Goal: Task Accomplishment & Management: Manage account settings

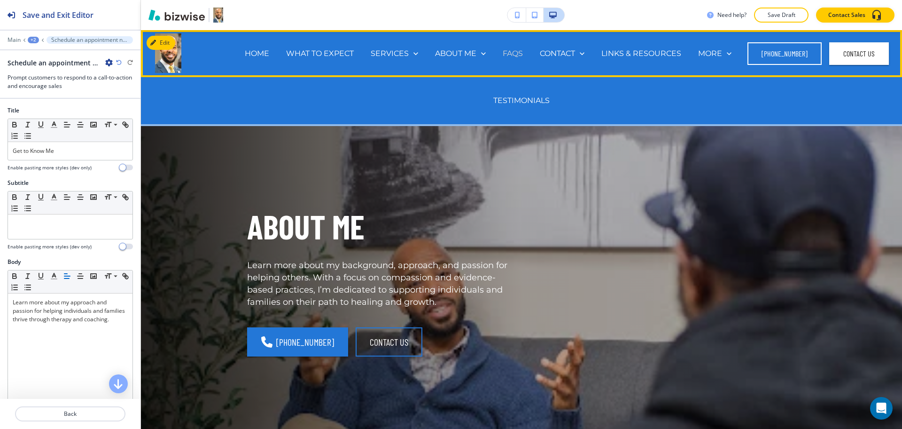
click at [509, 53] on p "FAQS" at bounding box center [513, 53] width 20 height 11
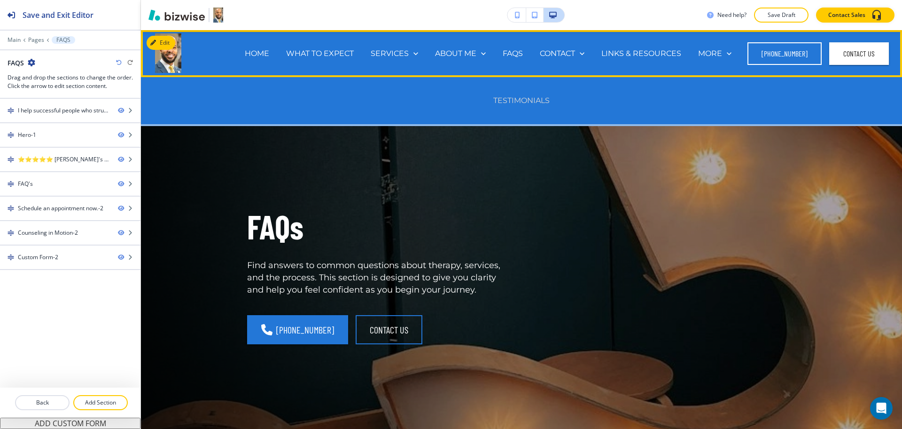
click at [506, 98] on p "TESTIMONIALS" at bounding box center [521, 100] width 56 height 11
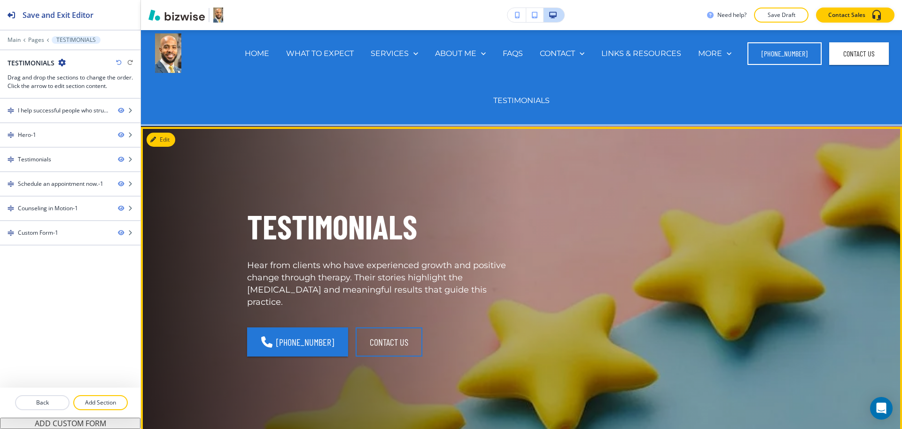
click at [498, 224] on p "TESTIMONIALS" at bounding box center [378, 226] width 263 height 44
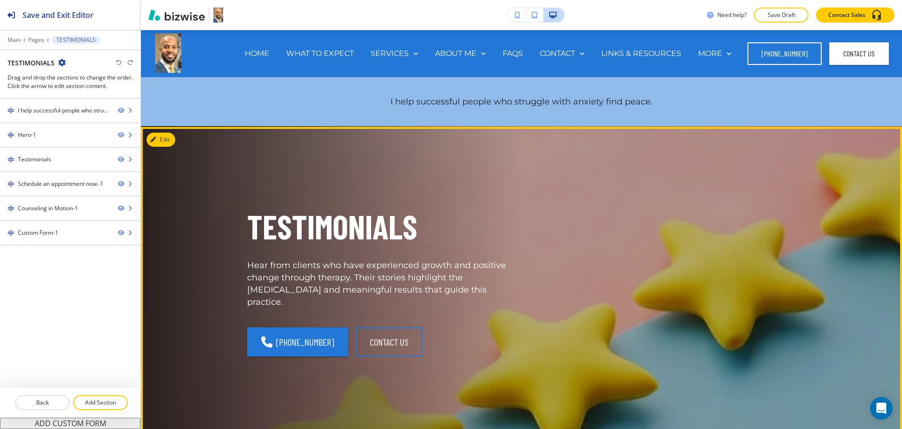
click at [344, 236] on p "TESTIMONIALS" at bounding box center [378, 226] width 263 height 44
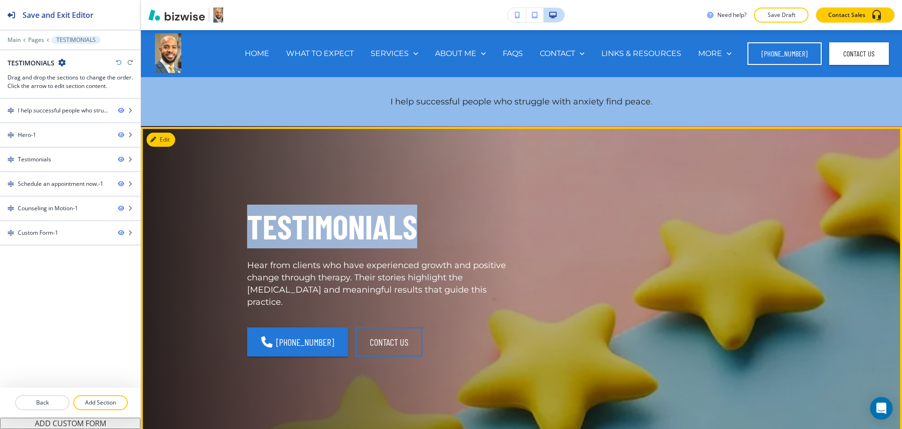
click at [344, 236] on p "TESTIMONIALS" at bounding box center [378, 226] width 263 height 44
copy p "TESTIMONIALS"
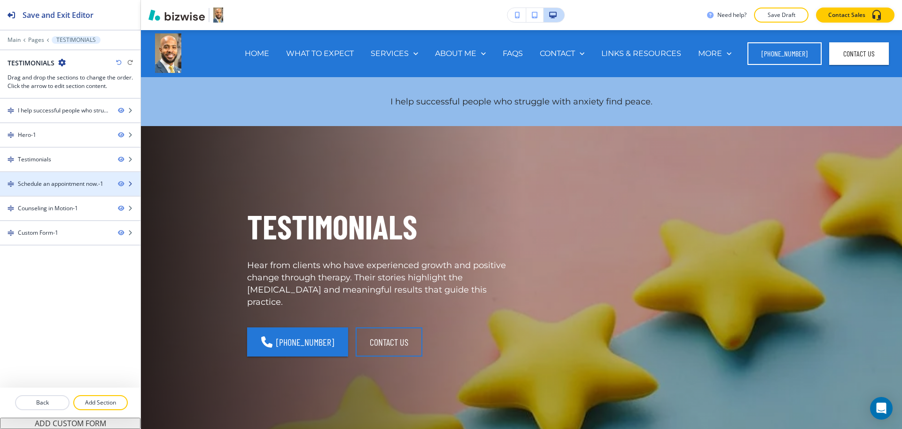
click at [43, 186] on div "Schedule an appointment now.-1" at bounding box center [61, 184] width 86 height 8
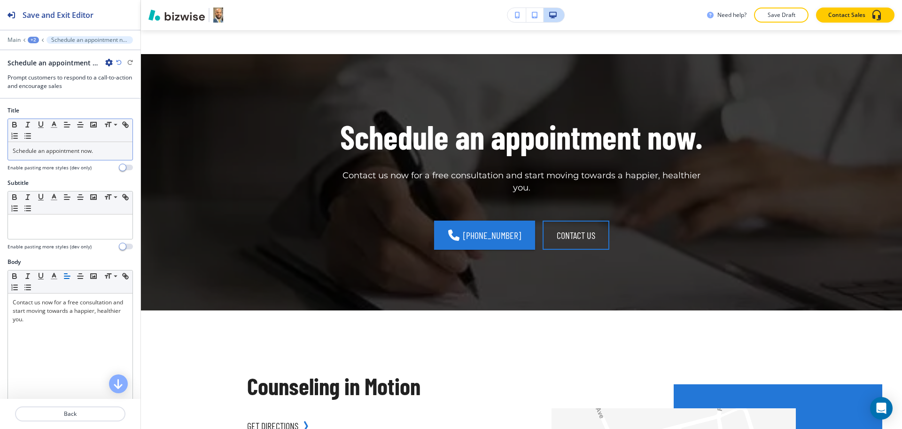
click at [97, 143] on div "Schedule an appointment now." at bounding box center [70, 151] width 125 height 18
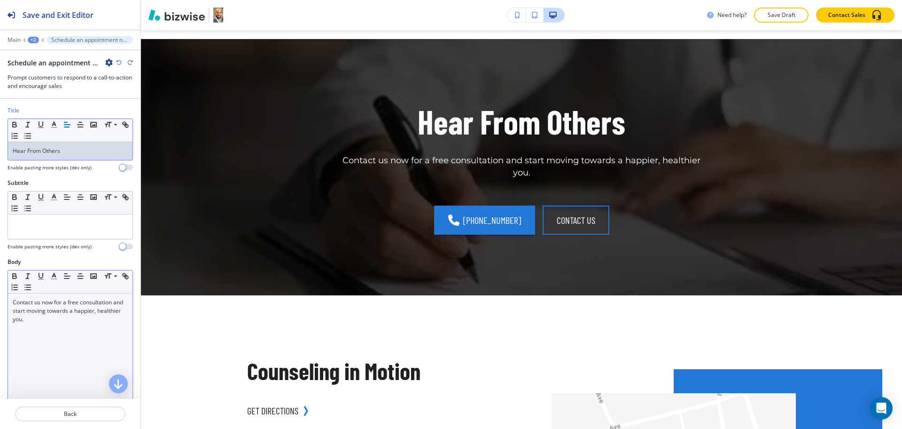
click at [99, 321] on p "Contact us now for a free consultation and start moving towards a happier, heal…" at bounding box center [70, 310] width 115 height 25
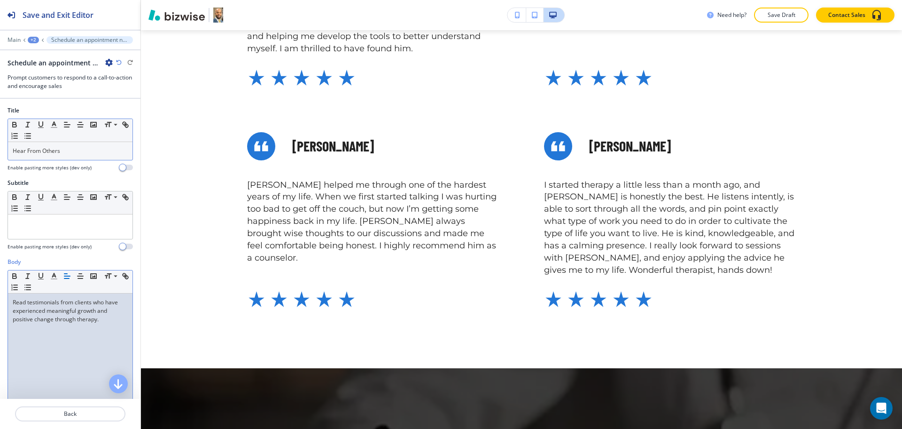
scroll to position [0, 0]
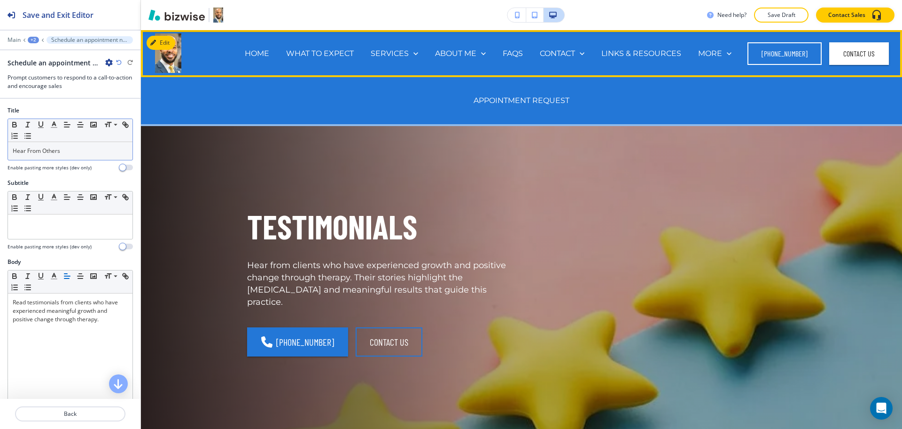
click at [539, 53] on div "CONTACT APPOINTMENT REQUEST" at bounding box center [563, 53] width 62 height 11
click at [545, 53] on p "CONTACT" at bounding box center [557, 53] width 35 height 11
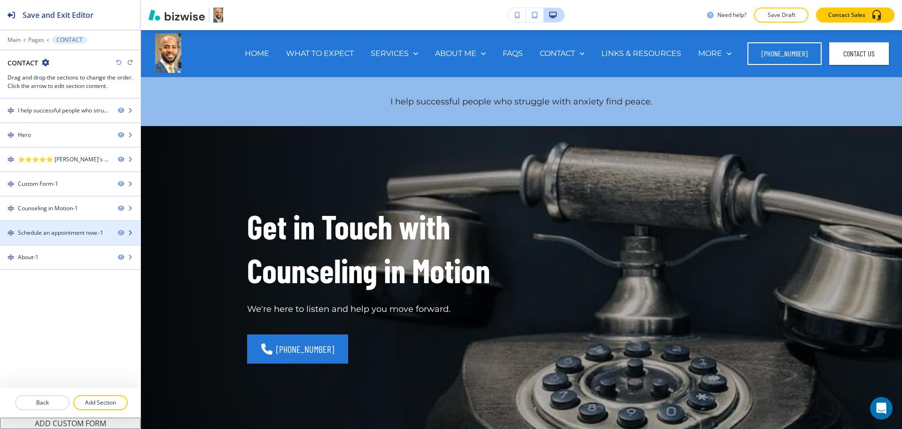
click at [89, 231] on div "Schedule an appointment now.-1" at bounding box center [61, 232] width 86 height 8
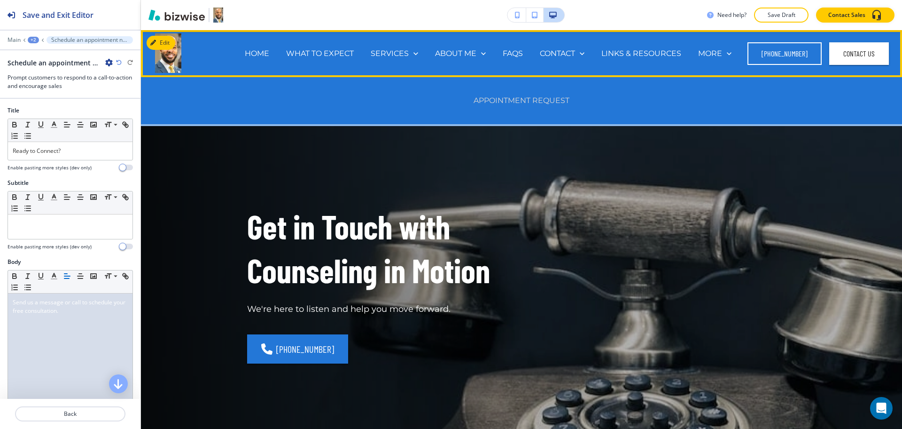
click at [559, 101] on p "APPOINTMENT REQUEST" at bounding box center [522, 100] width 96 height 11
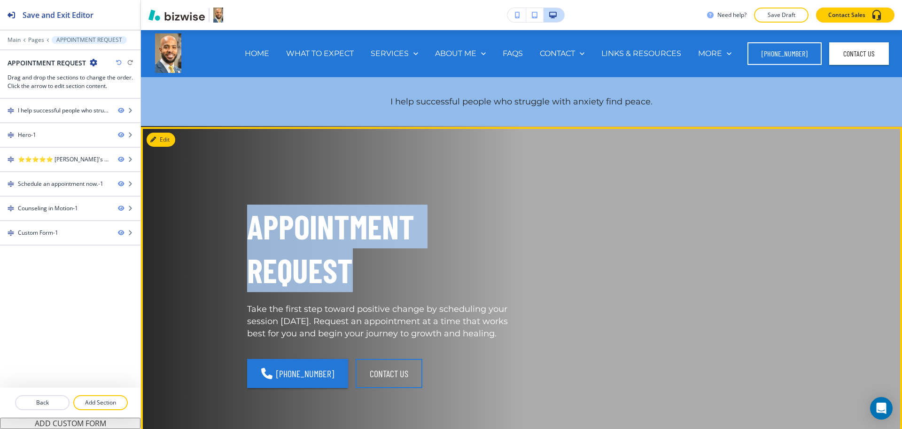
drag, startPoint x: 348, startPoint y: 273, endPoint x: 243, endPoint y: 218, distance: 118.4
click at [247, 218] on p "APPOINTMENT REQUEST" at bounding box center [378, 247] width 263 height 87
copy p "APPOINTMENT REQUEST"
click at [165, 141] on button "Edit This Section" at bounding box center [178, 140] width 63 height 14
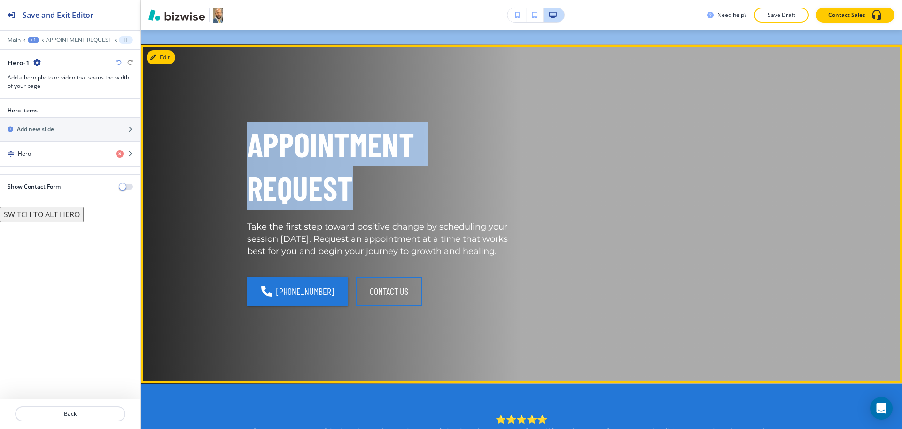
scroll to position [97, 0]
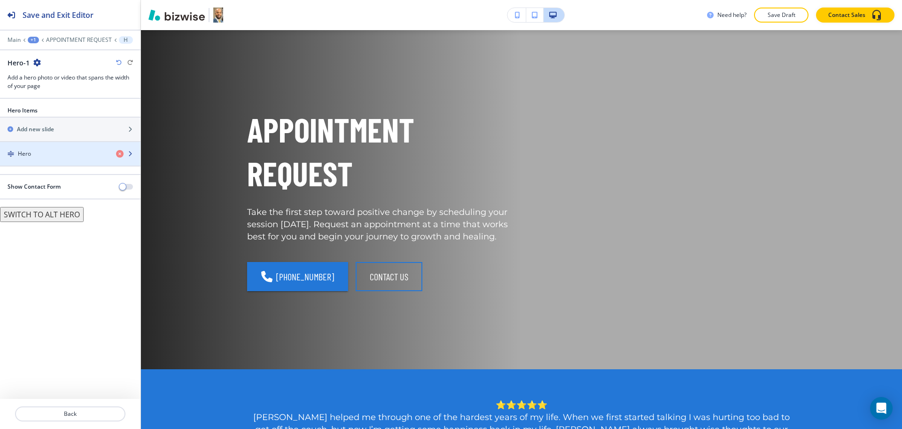
click at [63, 159] on div "button" at bounding box center [70, 162] width 141 height 8
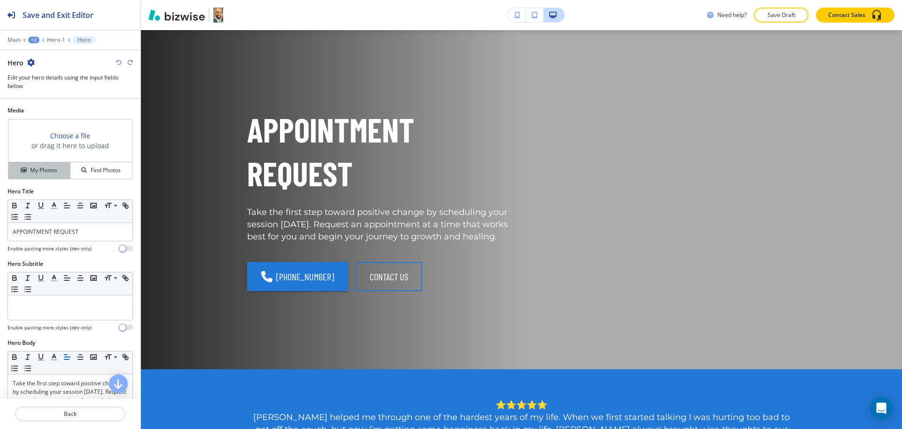
click at [49, 172] on h4 "My Photos" at bounding box center [43, 170] width 27 height 8
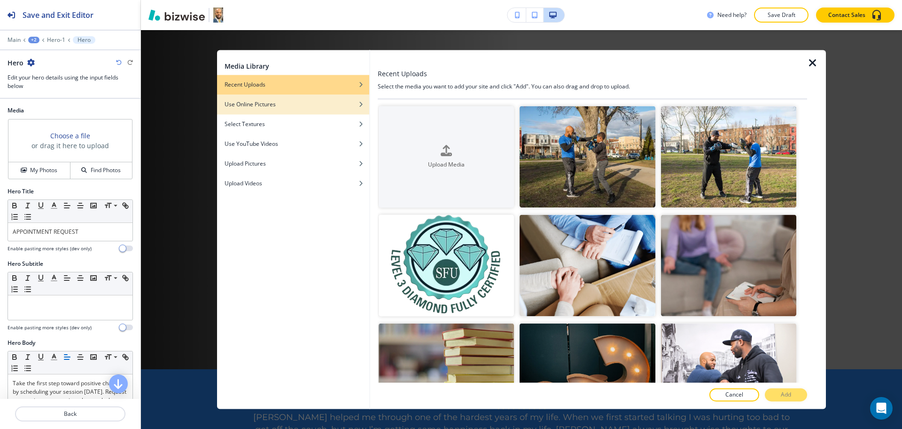
click at [277, 105] on div "Use Online Pictures" at bounding box center [293, 104] width 152 height 8
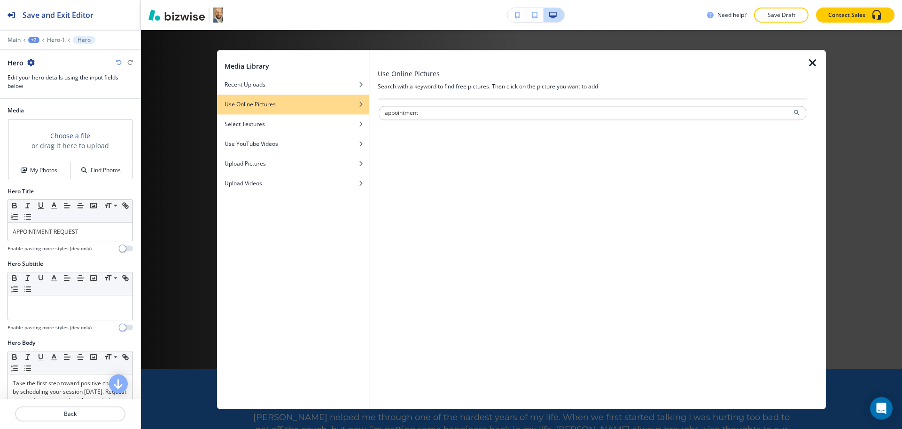
type input "appointment"
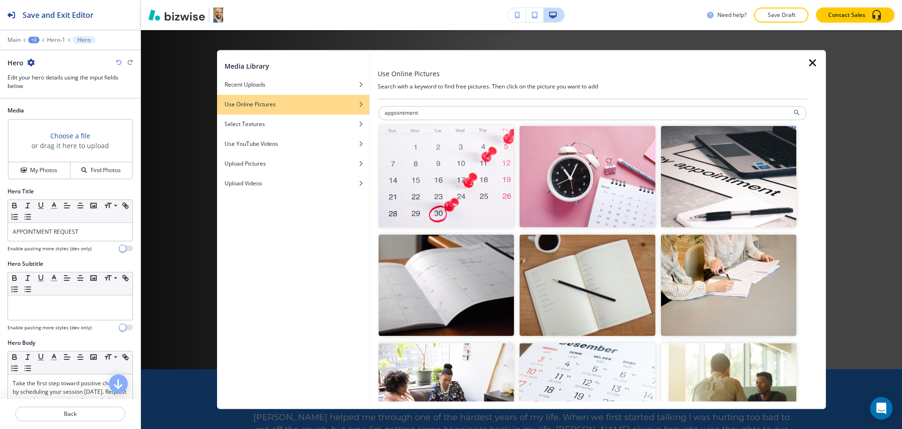
click at [471, 302] on img "button" at bounding box center [446, 286] width 135 height 102
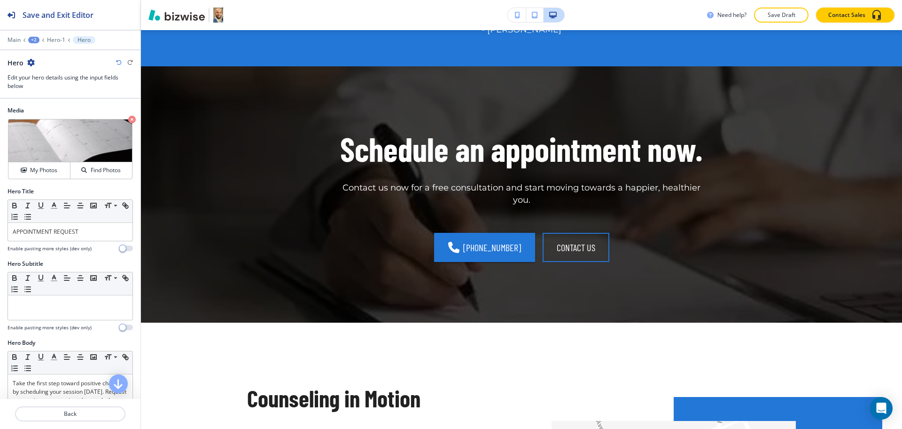
scroll to position [516, 0]
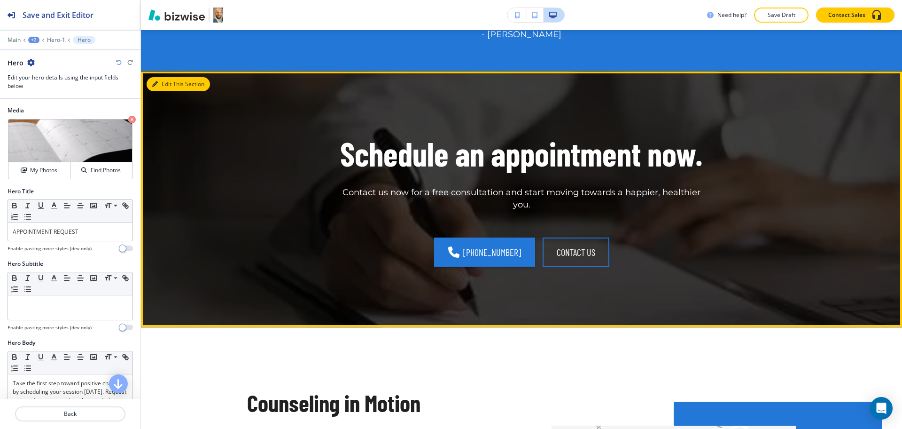
click at [166, 84] on button "Edit This Section" at bounding box center [178, 84] width 63 height 14
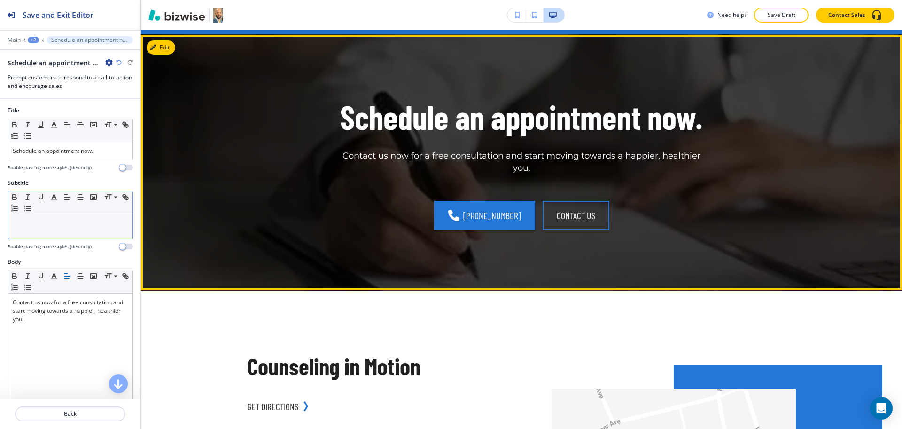
scroll to position [557, 0]
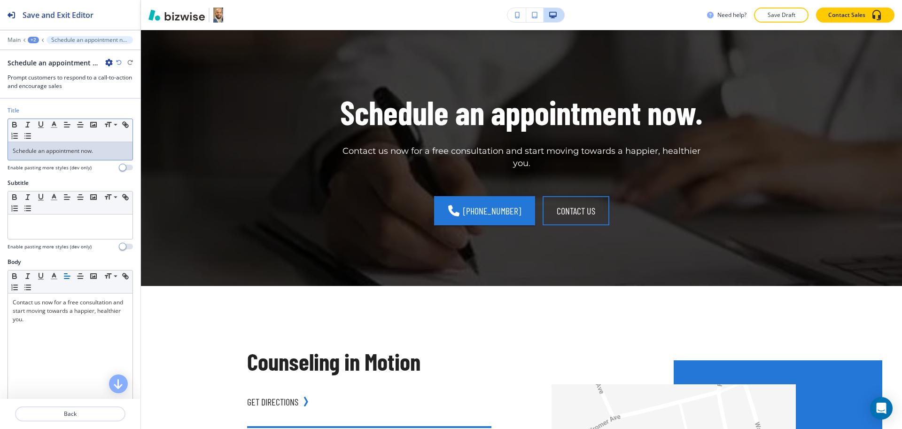
click at [105, 150] on p "Schedule an appointment now." at bounding box center [70, 151] width 115 height 8
click at [104, 149] on p "Schedule an appointment now." at bounding box center [70, 151] width 115 height 8
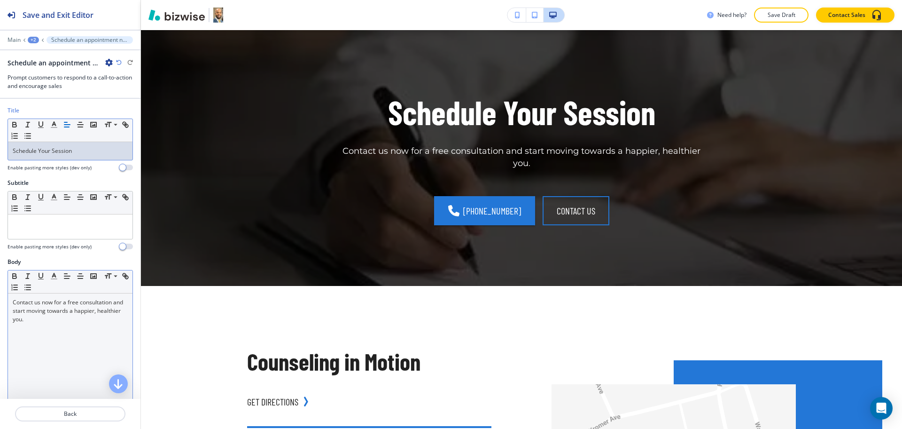
click at [84, 338] on div "Contact us now for a free consultation and start moving towards a happier, heal…" at bounding box center [70, 354] width 125 height 122
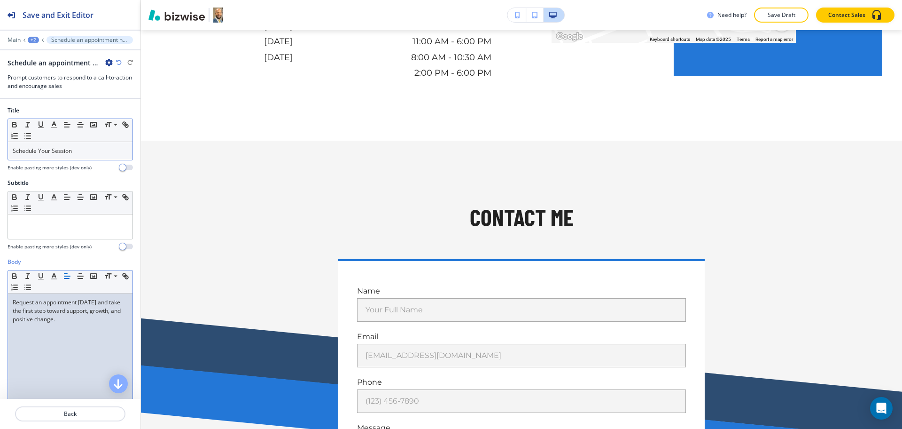
scroll to position [1200, 0]
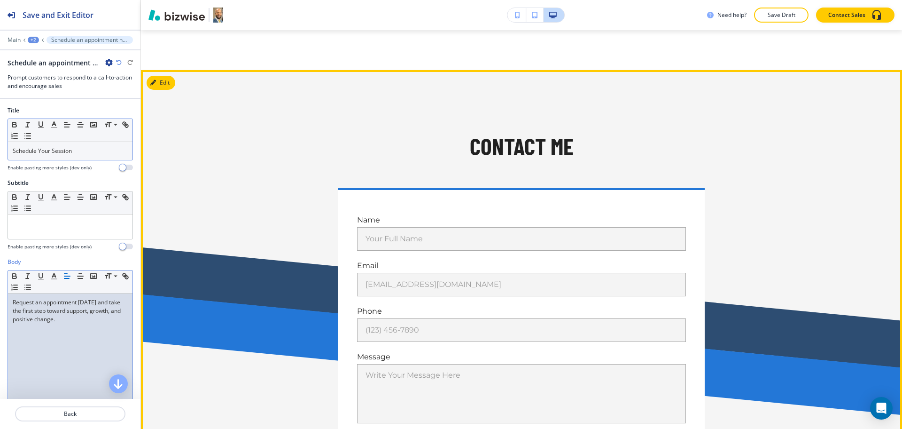
click at [154, 89] on button "Edit" at bounding box center [161, 83] width 29 height 14
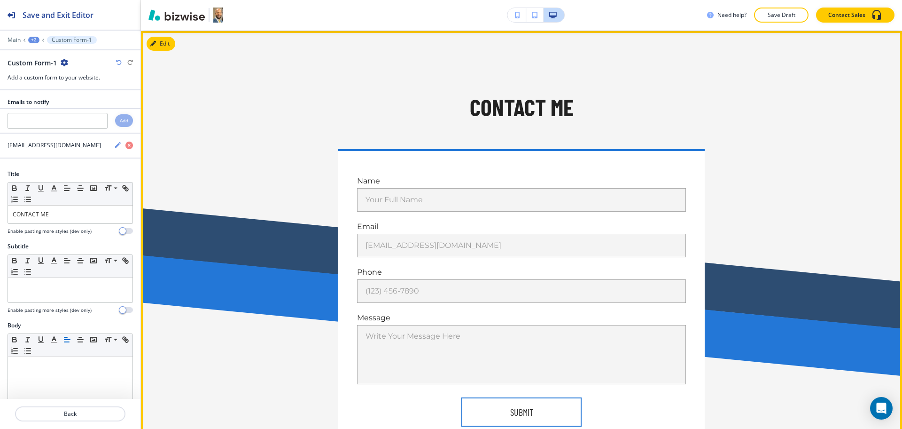
scroll to position [1240, 0]
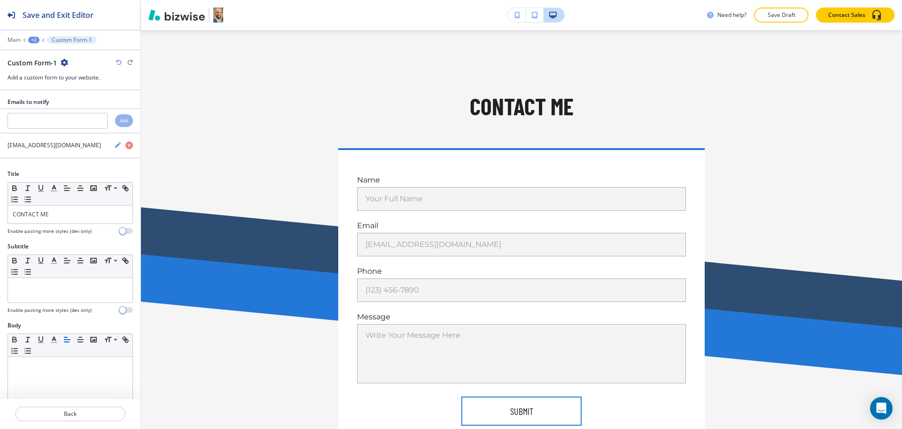
click at [64, 62] on icon "button" at bounding box center [65, 63] width 8 height 8
click at [83, 102] on button "Duplicate Section" at bounding box center [90, 95] width 60 height 16
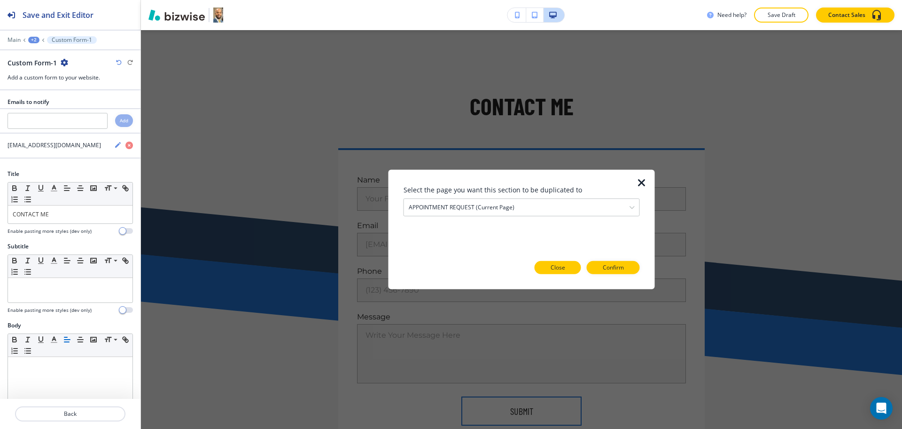
click at [562, 263] on p "Close" at bounding box center [558, 267] width 15 height 8
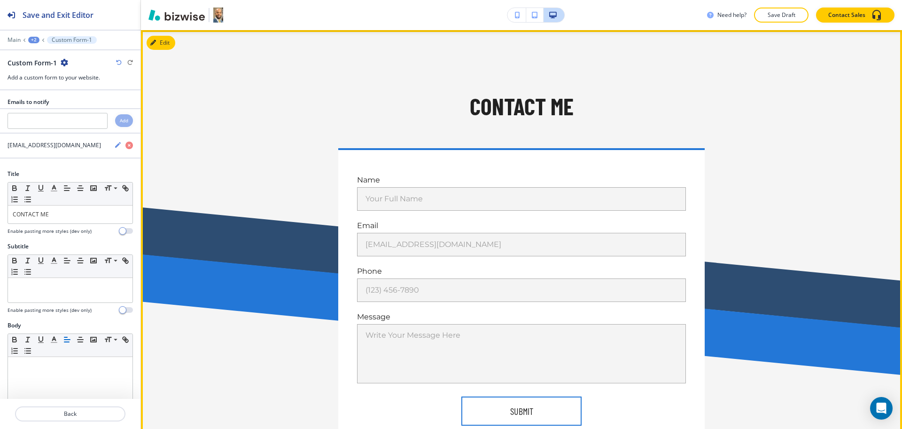
click at [578, 101] on div "CONTACT ME" at bounding box center [521, 105] width 549 height 31
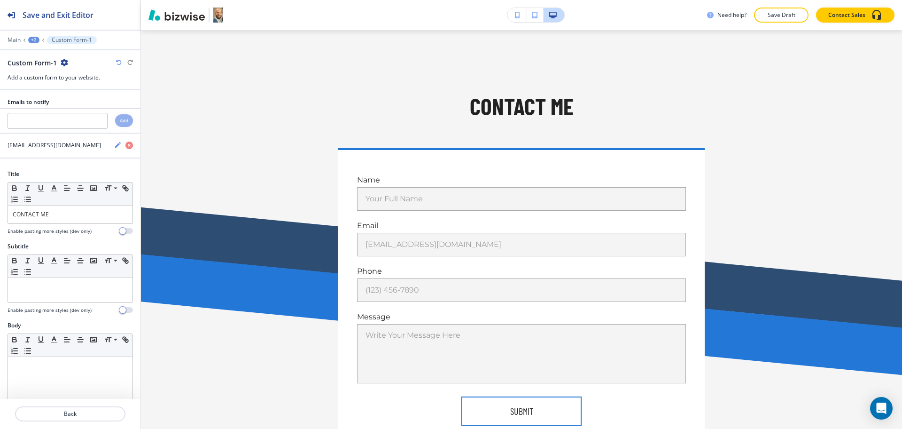
click at [34, 39] on div "+2" at bounding box center [33, 40] width 11 height 7
click at [48, 73] on p "APPOINTMENT REQUEST" at bounding box center [58, 72] width 48 height 8
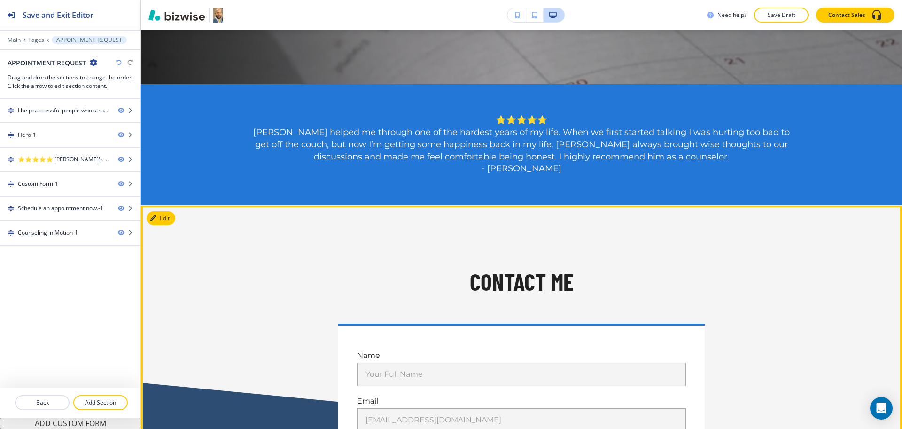
scroll to position [381, 0]
click at [169, 217] on button "Edit" at bounding box center [161, 218] width 29 height 14
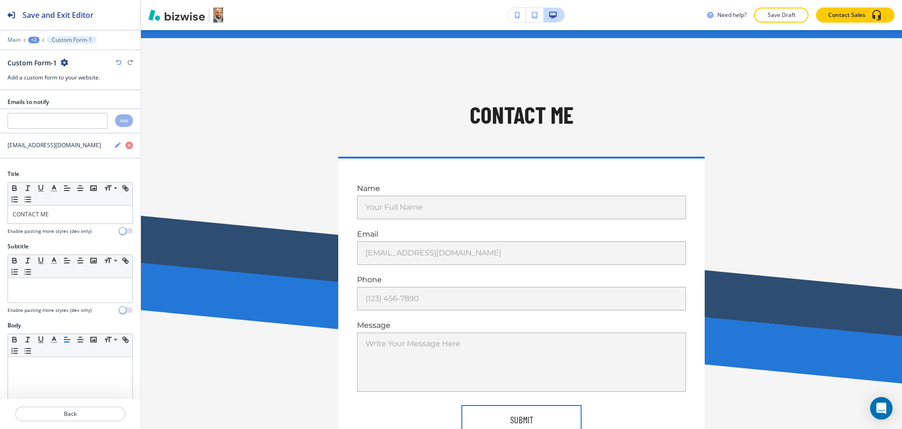
scroll to position [557, 0]
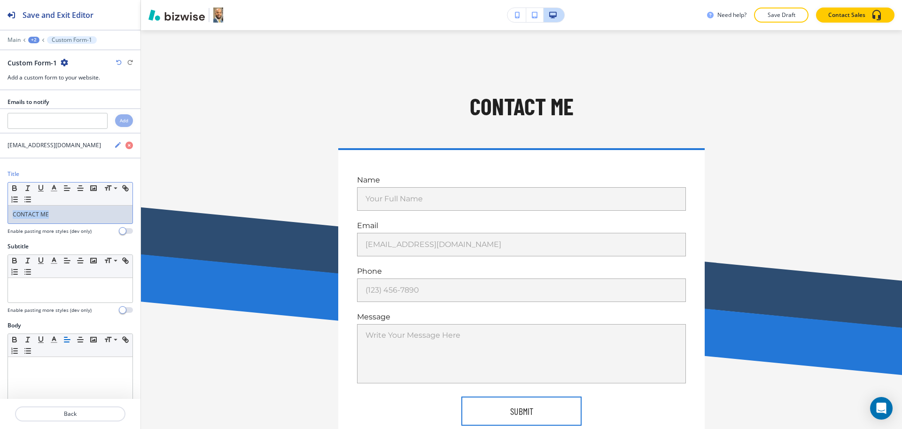
drag, startPoint x: 68, startPoint y: 218, endPoint x: 0, endPoint y: 219, distance: 68.2
click at [0, 219] on div "Title Small Normal Large Huge CONTACT ME Enable pasting more styles (dev only)" at bounding box center [70, 206] width 141 height 72
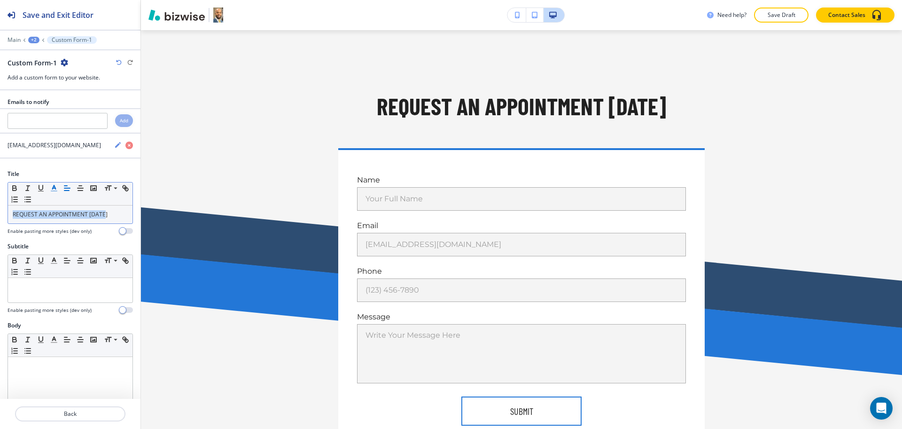
click at [55, 189] on icon "button" at bounding box center [54, 188] width 8 height 8
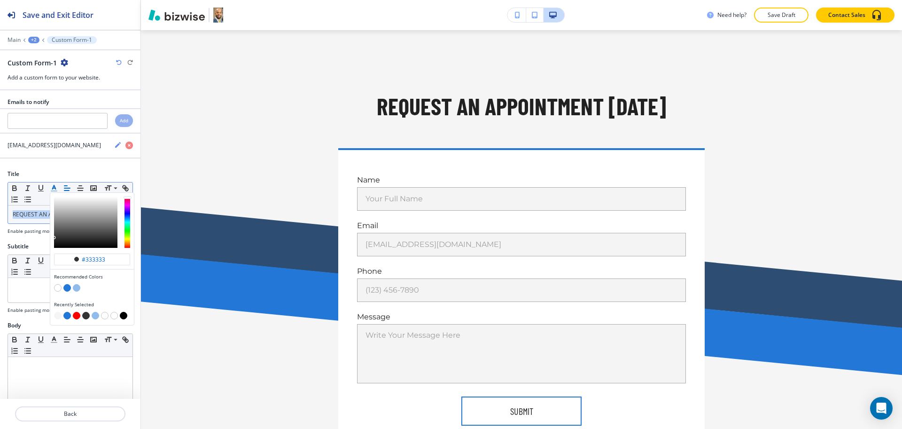
click at [63, 287] on div "button" at bounding box center [92, 288] width 76 height 9
click at [67, 287] on button "button" at bounding box center [67, 288] width 8 height 8
type input "#2377d7"
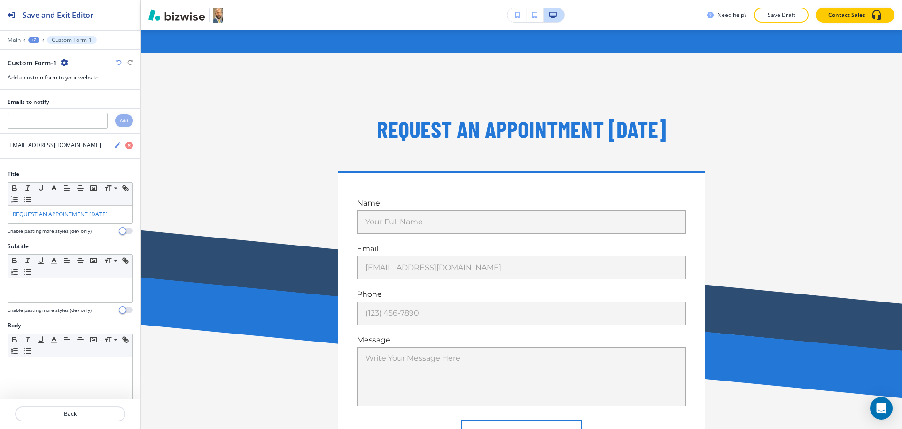
scroll to position [533, 0]
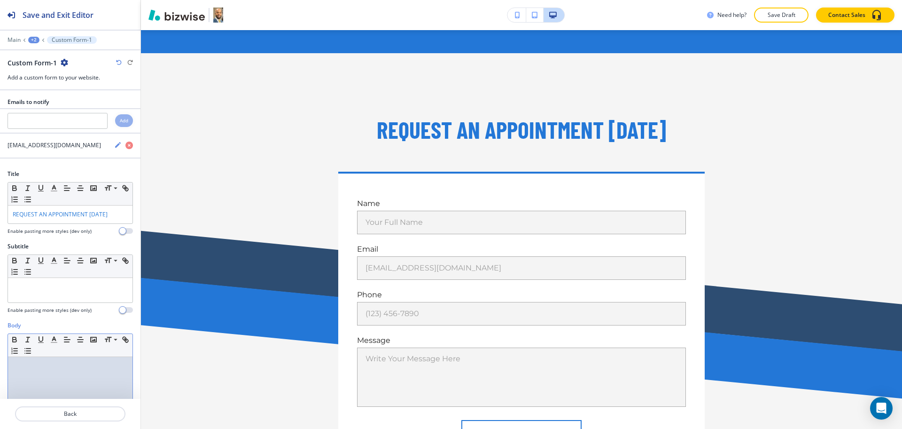
click at [75, 376] on div at bounding box center [70, 418] width 125 height 122
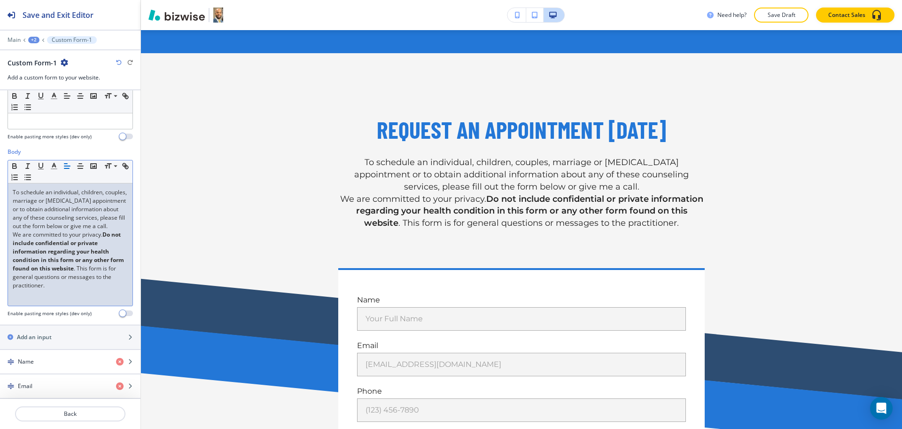
click at [100, 230] on p "To schedule an individual, children, couples, marriage or [MEDICAL_DATA] appoin…" at bounding box center [70, 209] width 115 height 42
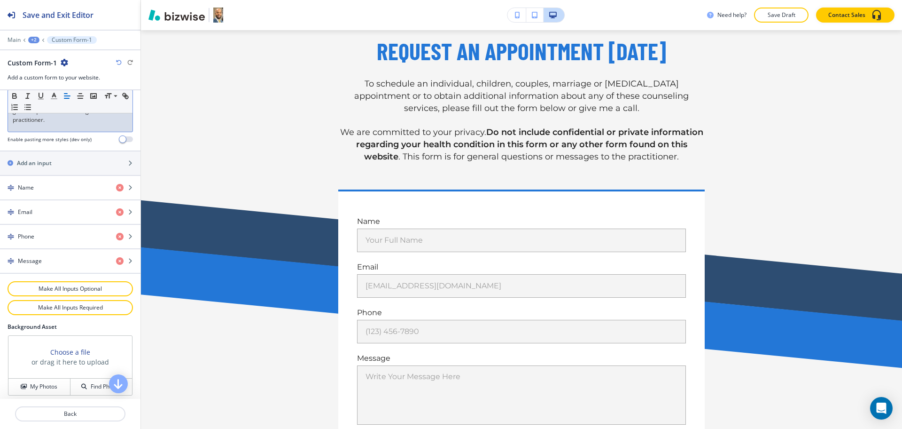
scroll to position [348, 0]
click at [56, 166] on div "Add an input" at bounding box center [60, 162] width 120 height 8
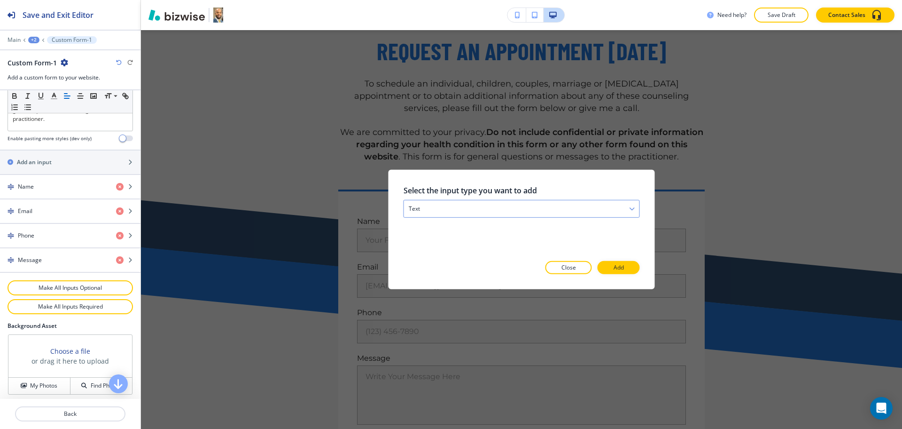
click at [407, 208] on div "text" at bounding box center [521, 208] width 235 height 17
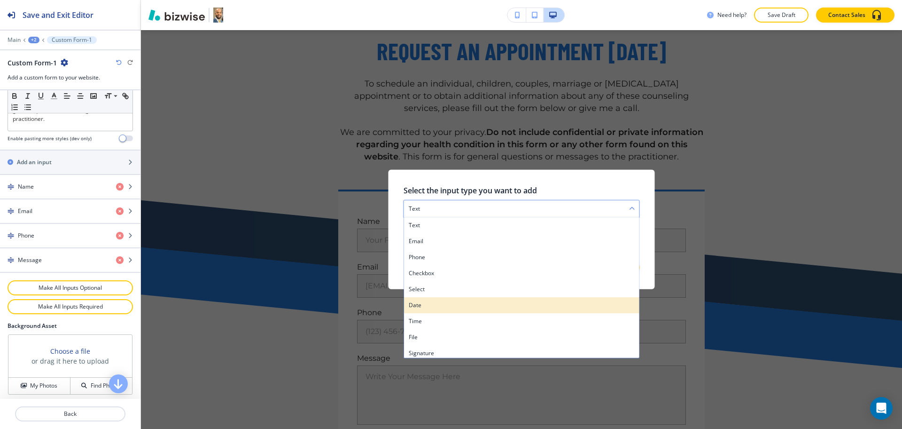
click at [438, 303] on h4 "date" at bounding box center [522, 305] width 226 height 8
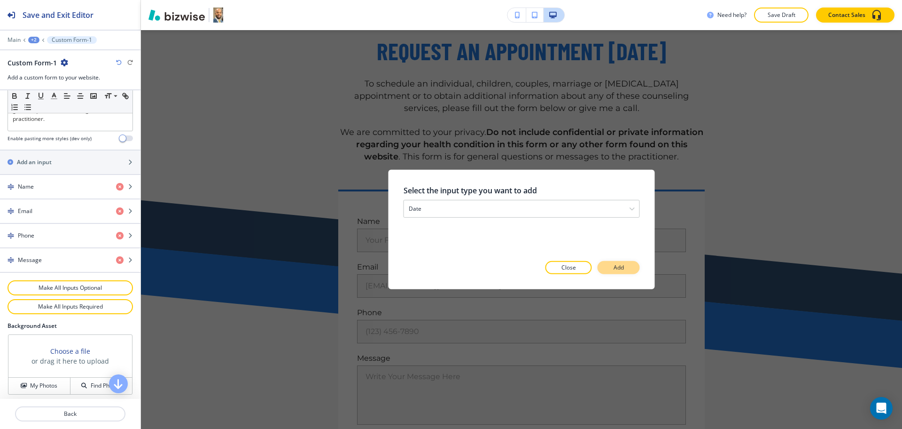
click at [619, 268] on p "Add" at bounding box center [619, 267] width 10 height 8
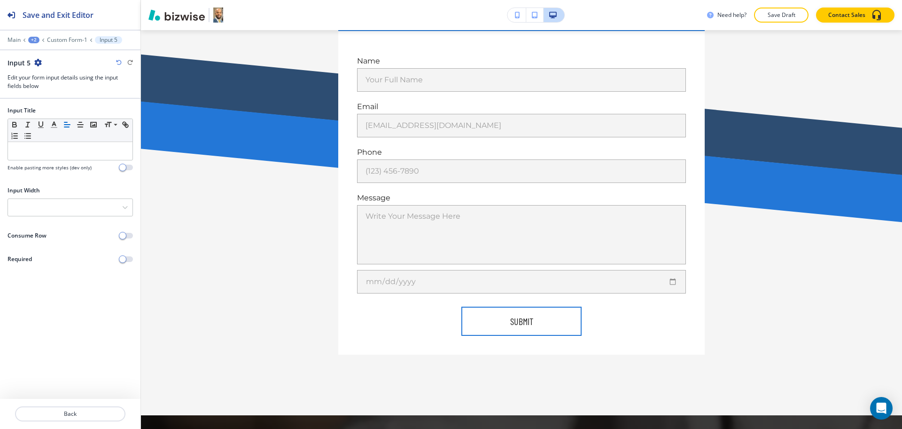
scroll to position [772, 0]
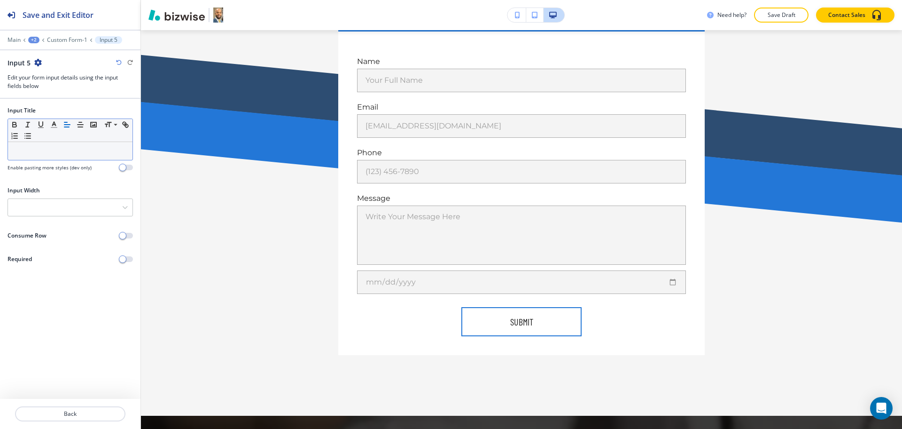
click at [35, 152] on p at bounding box center [70, 151] width 115 height 8
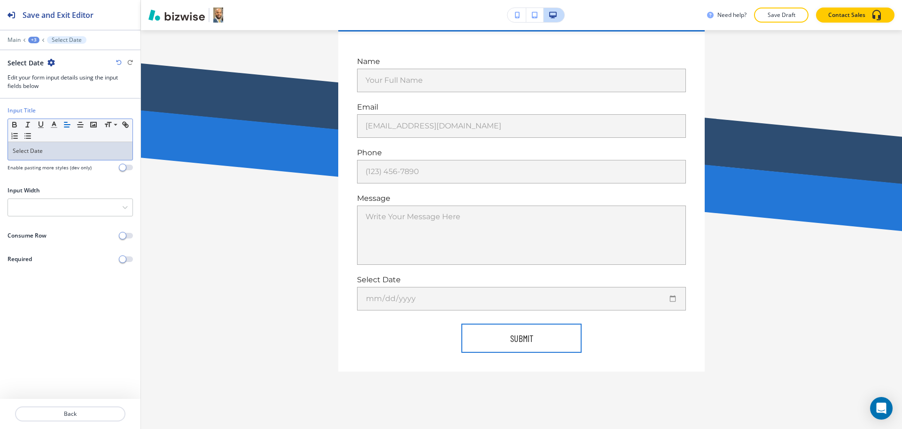
click at [35, 38] on div "+3" at bounding box center [33, 40] width 11 height 7
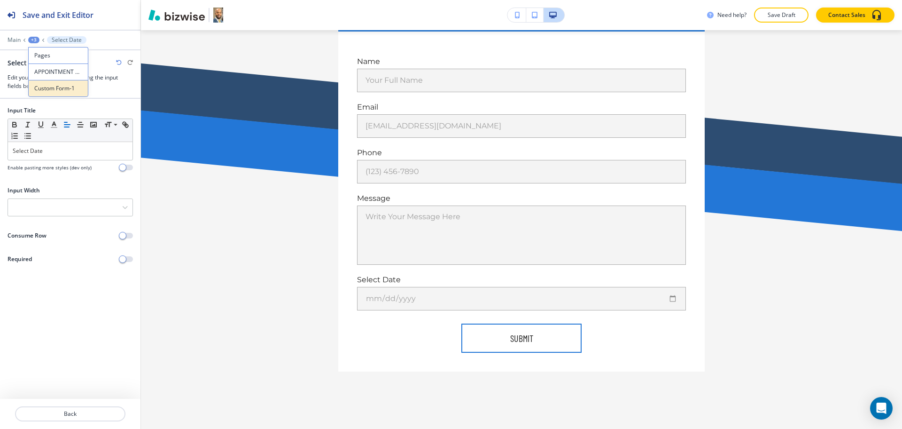
click at [51, 89] on p "Custom Form-1" at bounding box center [58, 88] width 48 height 8
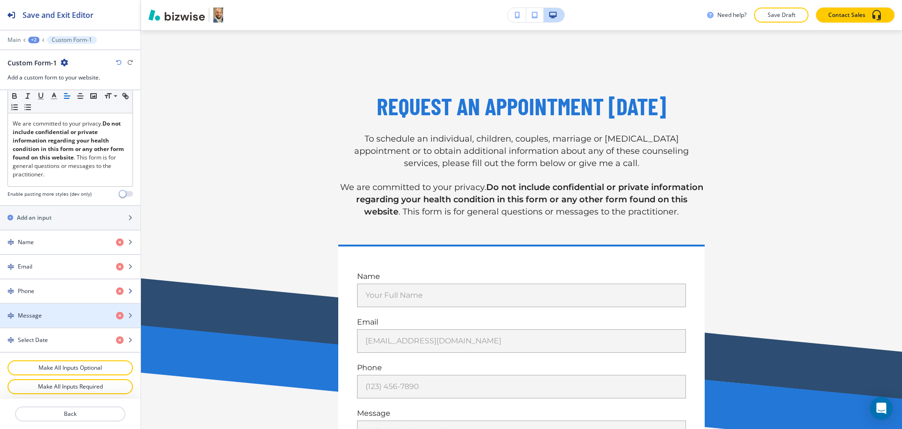
scroll to position [293, 0]
drag, startPoint x: 50, startPoint y: 344, endPoint x: 48, endPoint y: 321, distance: 23.1
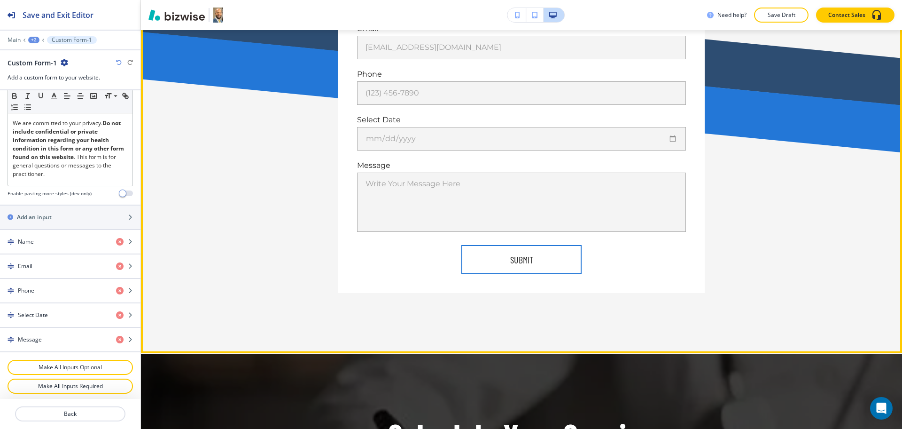
scroll to position [851, 0]
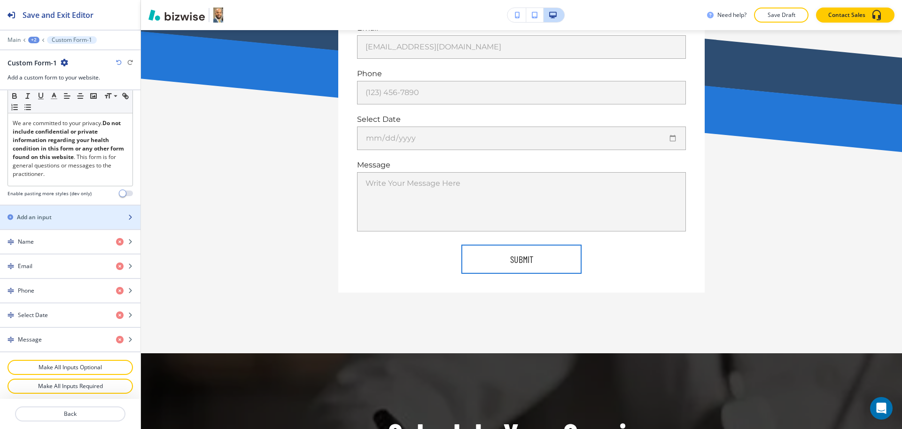
click at [48, 213] on div "button" at bounding box center [70, 209] width 141 height 8
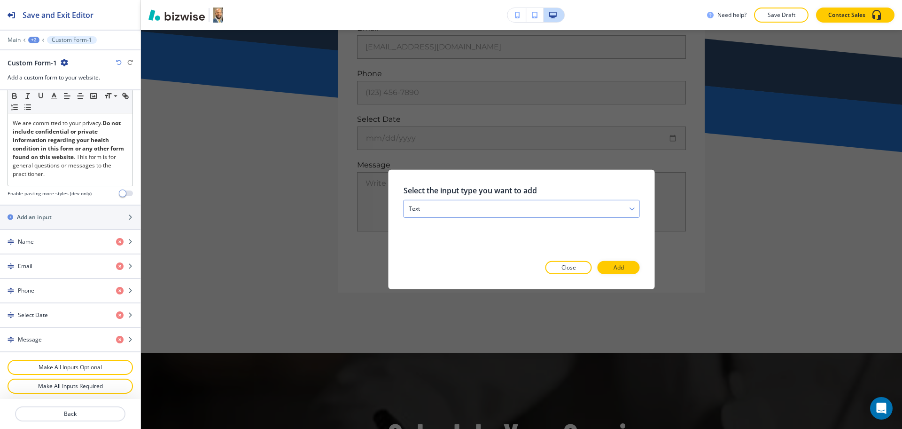
click at [460, 209] on div "text" at bounding box center [521, 208] width 235 height 17
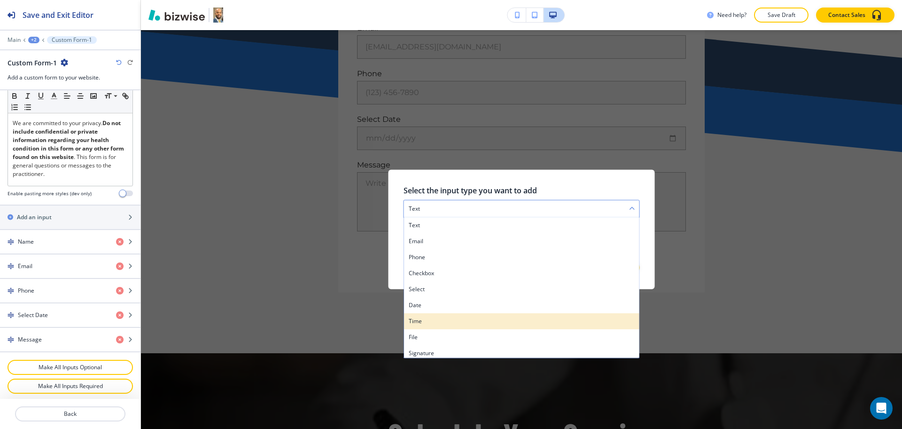
click at [436, 322] on h4 "time" at bounding box center [522, 321] width 226 height 8
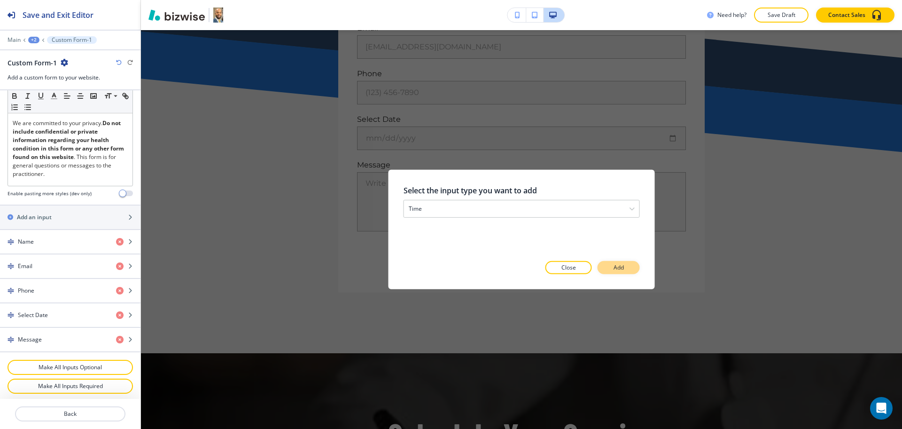
click at [609, 269] on button "Add" at bounding box center [619, 267] width 42 height 13
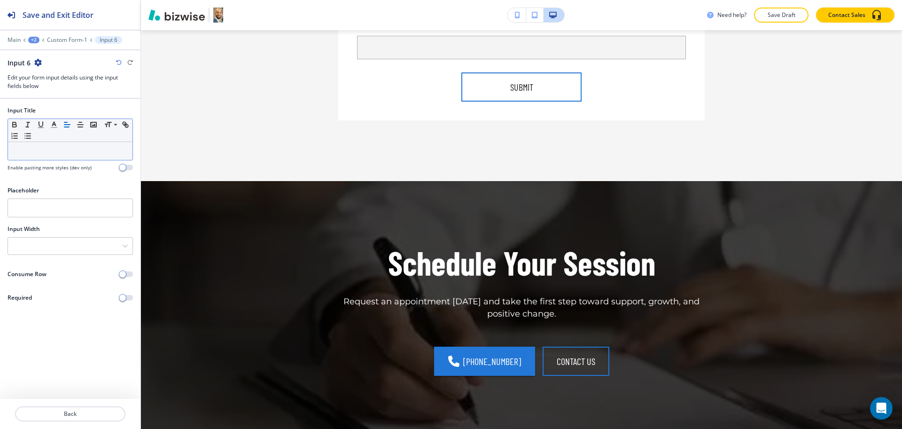
click at [62, 152] on p at bounding box center [70, 151] width 115 height 8
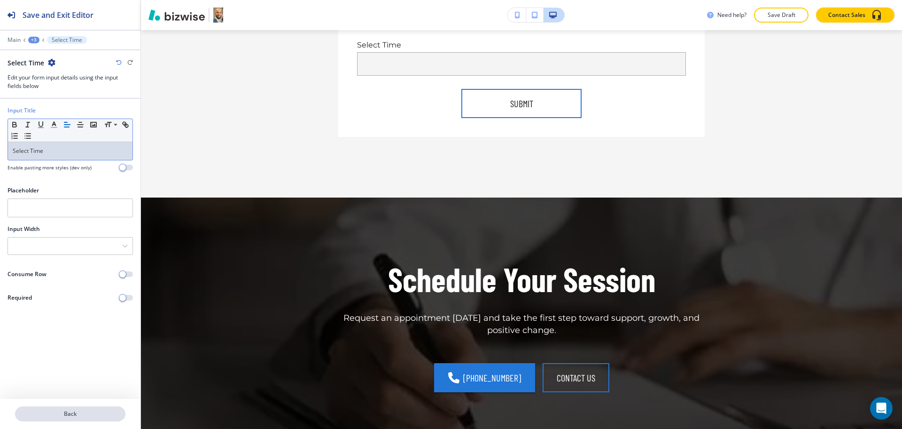
click at [98, 419] on button "Back" at bounding box center [70, 413] width 110 height 15
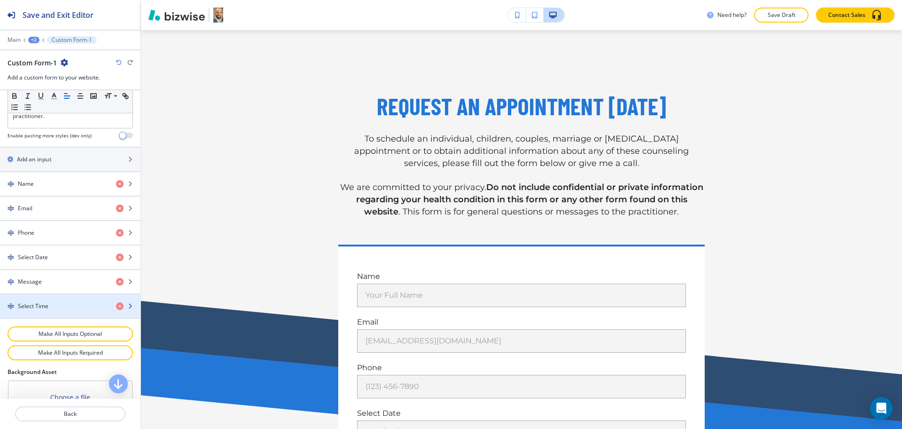
scroll to position [352, 0]
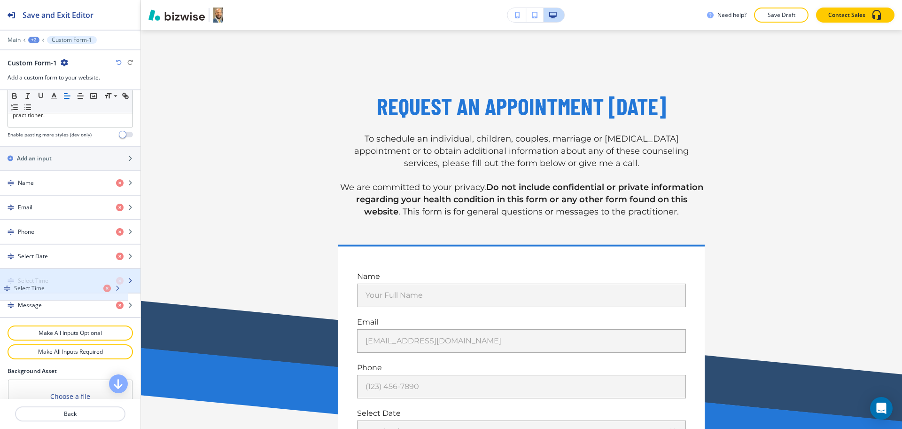
drag, startPoint x: 64, startPoint y: 311, endPoint x: 60, endPoint y: 288, distance: 23.4
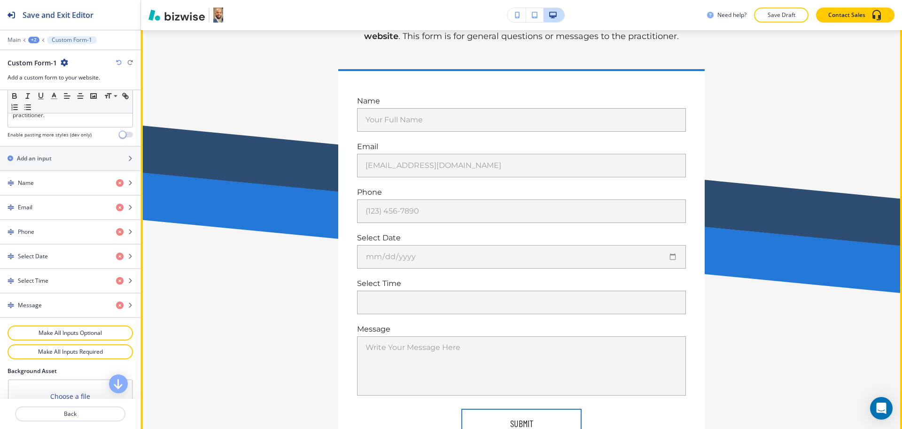
scroll to position [733, 0]
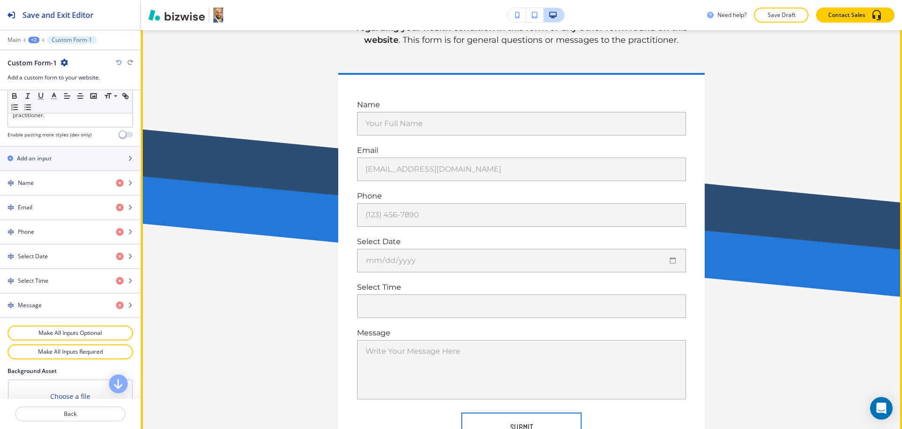
click at [258, 295] on div "Name Your Full Name Your Full Name Email [EMAIL_ADDRESS][DOMAIN_NAME] [EMAIL_AD…" at bounding box center [521, 266] width 549 height 387
click at [570, 318] on input "text" at bounding box center [521, 306] width 329 height 23
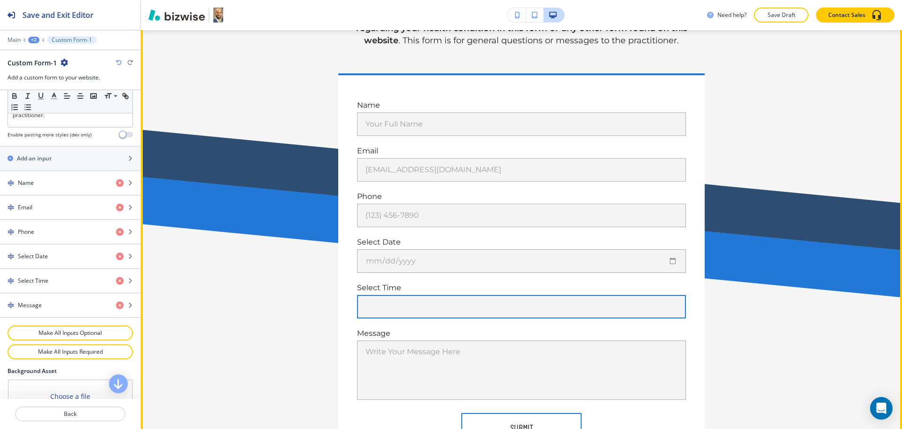
click at [573, 305] on input "text" at bounding box center [521, 306] width 329 height 23
click at [384, 309] on input "text" at bounding box center [521, 306] width 329 height 23
type input "x"
click at [835, 315] on div "REQUEST AN APPOINTMENT [DATE] To schedule an individual, children, couples, mar…" at bounding box center [521, 190] width 761 height 662
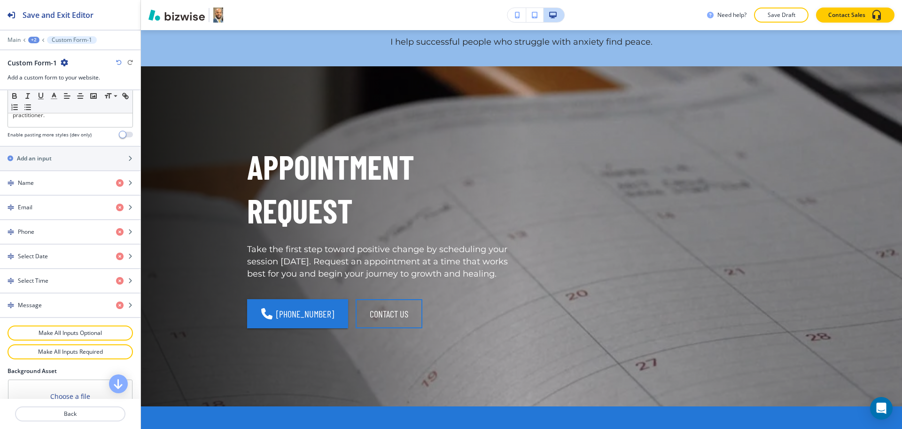
scroll to position [0, 0]
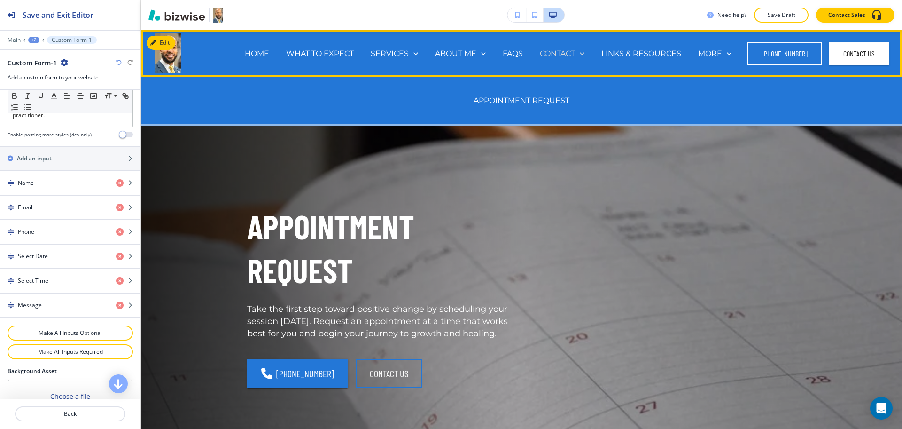
click at [557, 53] on p "CONTACT" at bounding box center [557, 53] width 35 height 11
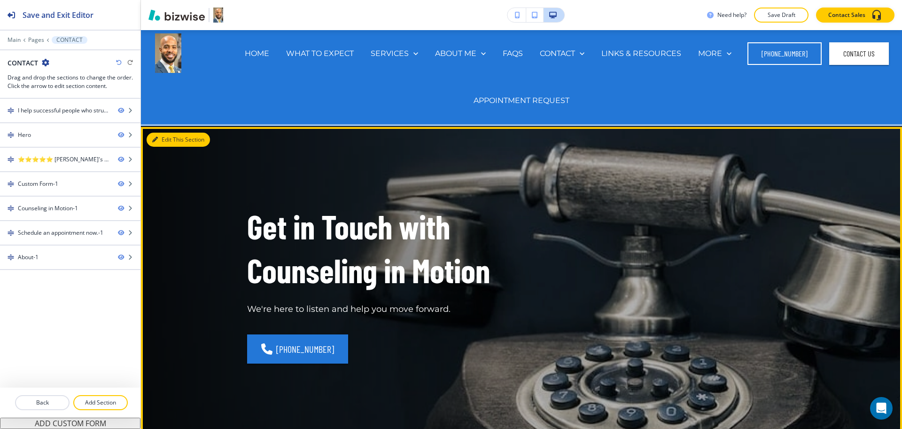
click at [166, 142] on button "Edit This Section" at bounding box center [178, 140] width 63 height 14
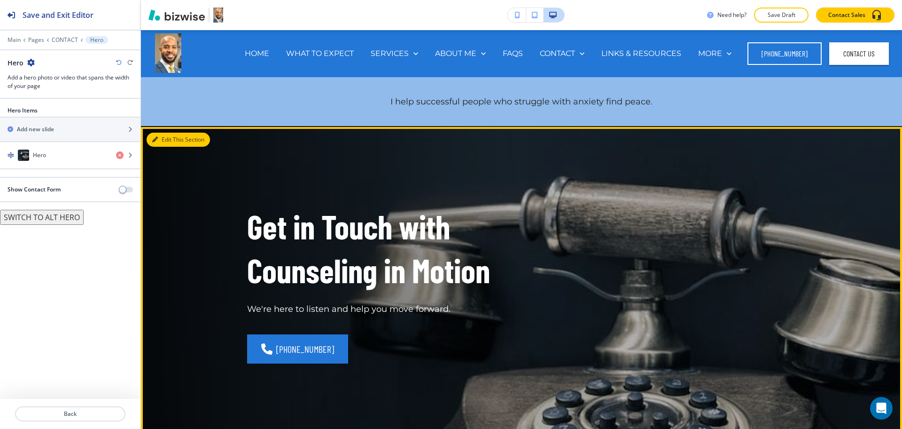
scroll to position [97, 0]
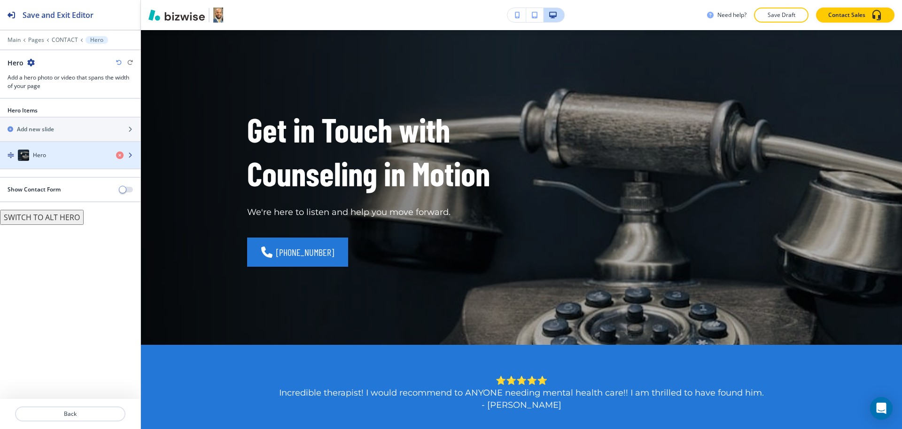
click at [48, 161] on div "button" at bounding box center [70, 165] width 141 height 8
click at [56, 155] on div "Hero" at bounding box center [54, 154] width 109 height 11
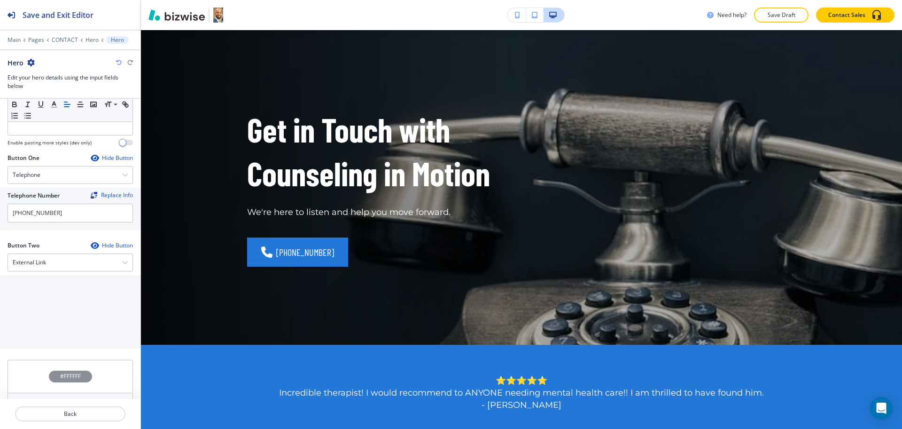
scroll to position [411, 0]
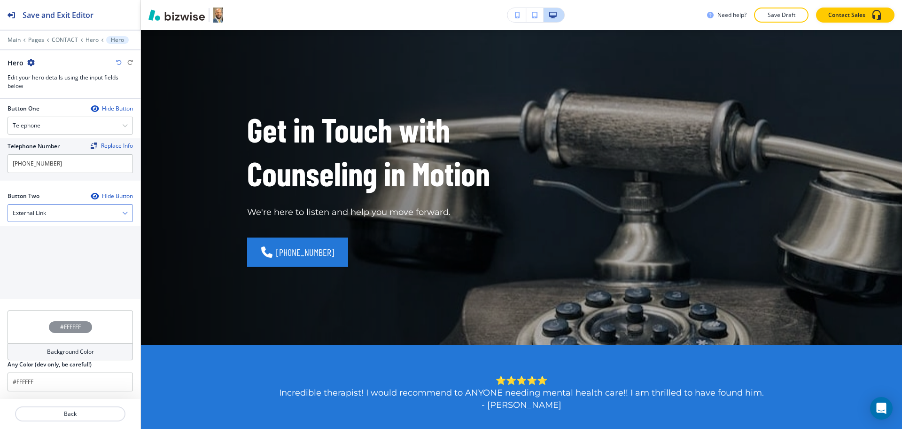
click at [61, 214] on div "External Link" at bounding box center [70, 212] width 125 height 17
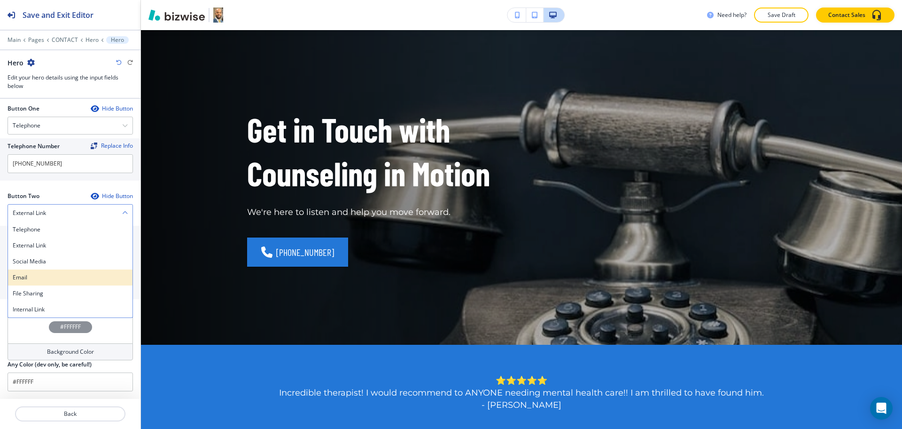
click at [41, 274] on h4 "Email" at bounding box center [70, 277] width 115 height 8
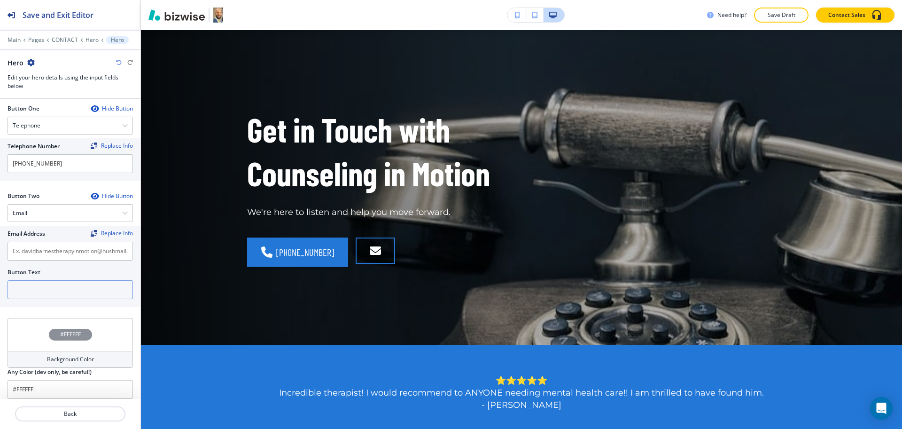
click at [43, 283] on input "text" at bounding box center [70, 289] width 125 height 19
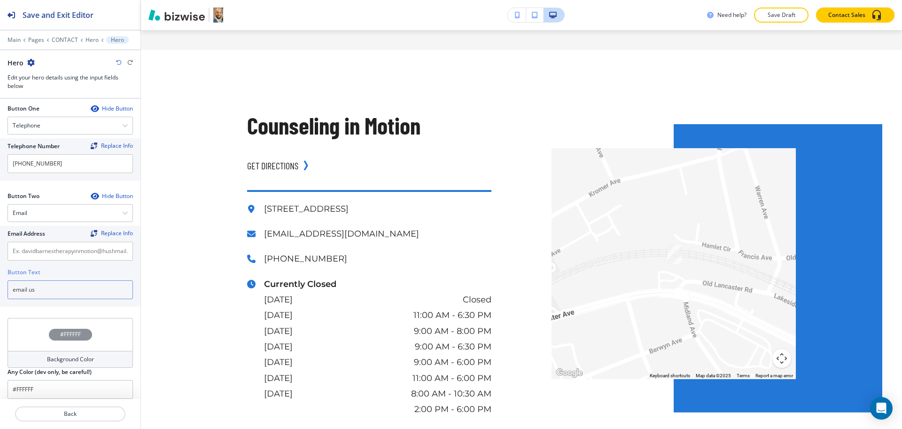
scroll to position [935, 0]
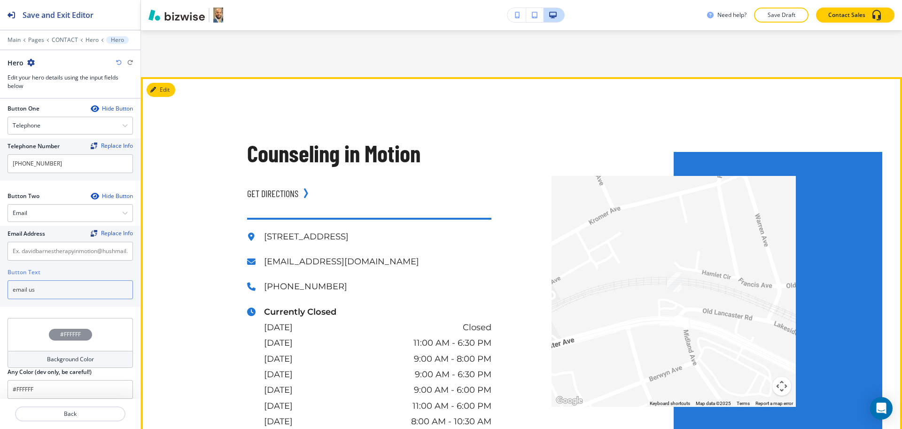
type input "email us"
drag, startPoint x: 461, startPoint y: 260, endPoint x: 259, endPoint y: 261, distance: 201.2
click at [264, 261] on p "[EMAIL_ADDRESS][DOMAIN_NAME]" at bounding box center [377, 262] width 227 height 16
copy p "[EMAIL_ADDRESS][DOMAIN_NAME]"
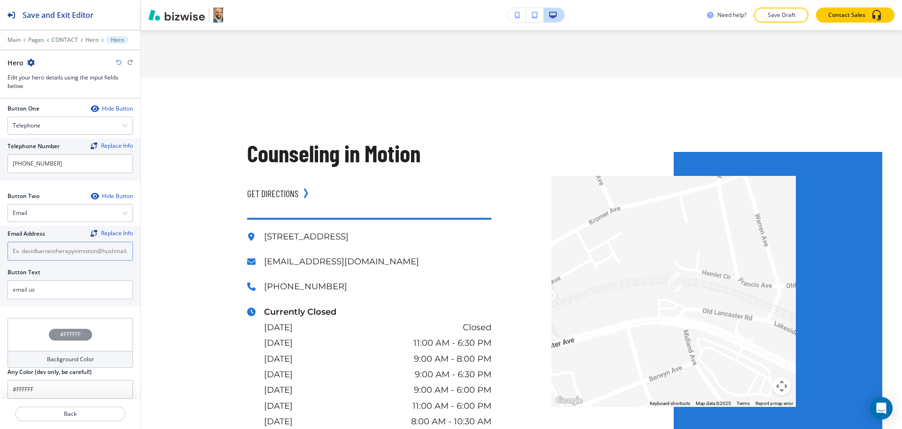
click at [41, 251] on input "text" at bounding box center [70, 251] width 125 height 19
paste input "[EMAIL_ADDRESS][DOMAIN_NAME]"
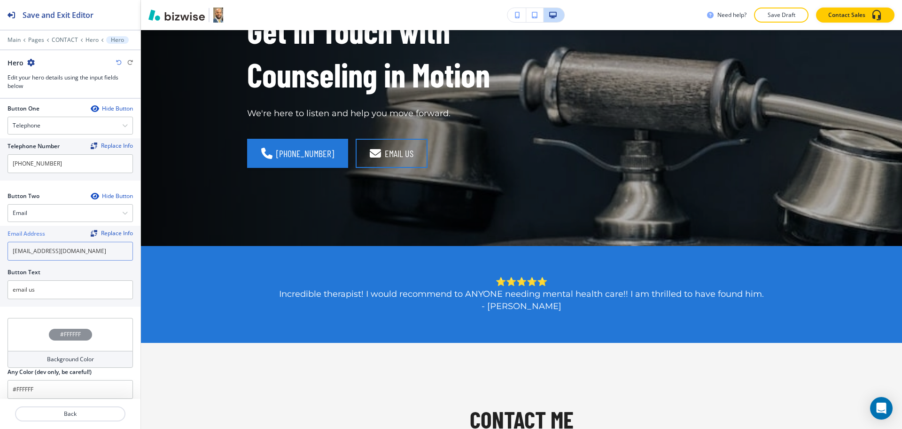
scroll to position [0, 0]
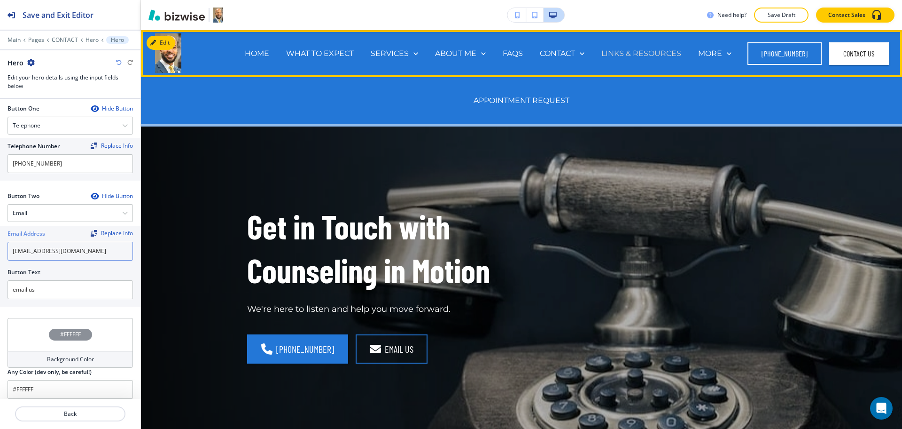
type input "[EMAIL_ADDRESS][DOMAIN_NAME]"
click at [613, 53] on p "LINKS & RESOURCES" at bounding box center [642, 53] width 80 height 11
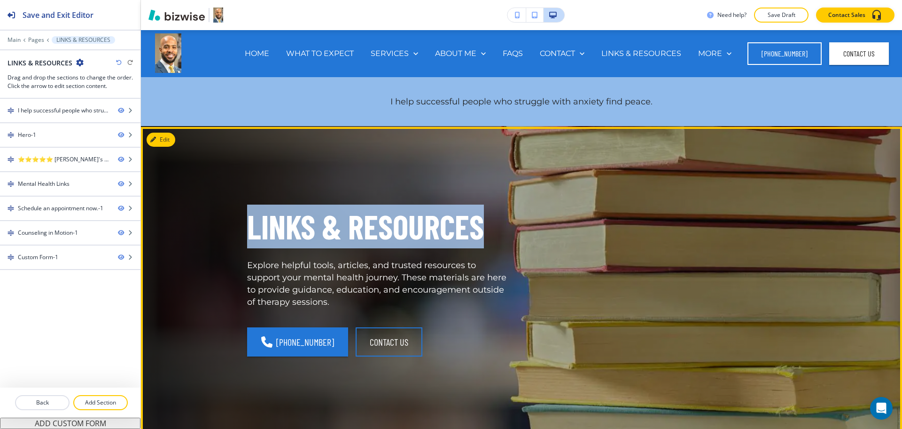
drag, startPoint x: 493, startPoint y: 233, endPoint x: 229, endPoint y: 219, distance: 264.0
click at [229, 219] on div "LINKS & RESOURCES Explore helpful tools, articles, and trusted resources to sup…" at bounding box center [368, 271] width 286 height 179
copy p "LINKS & RESOURCES"
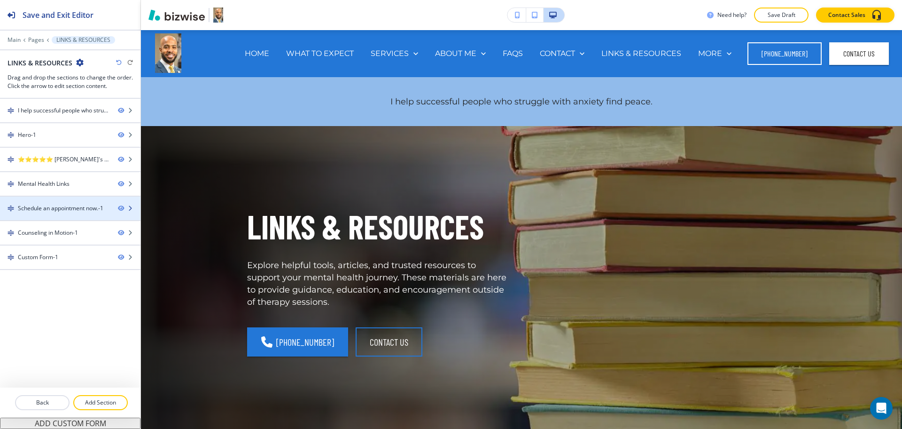
click at [63, 208] on div "Schedule an appointment now.-1" at bounding box center [61, 208] width 86 height 8
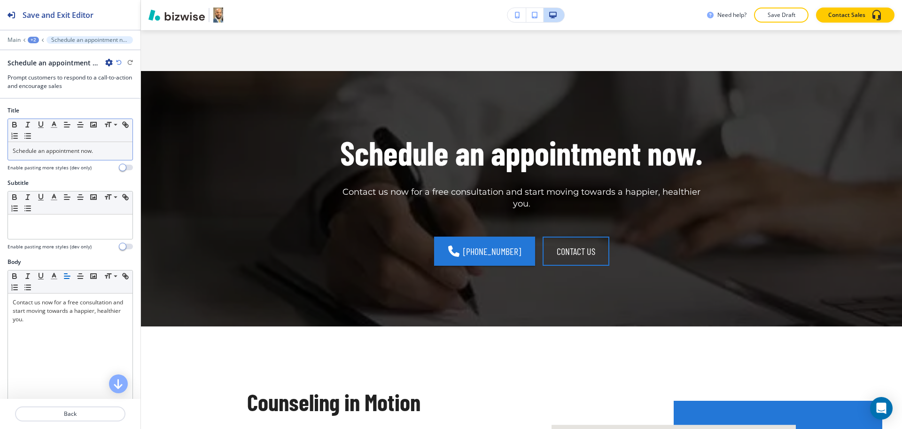
scroll to position [1044, 0]
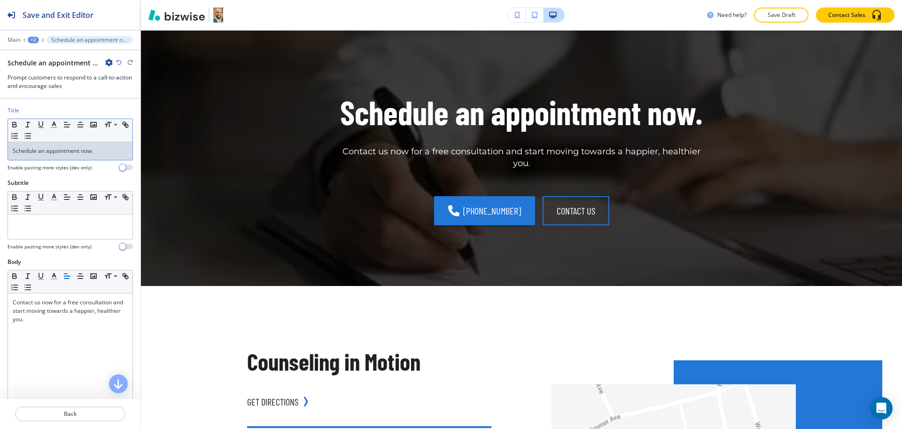
click at [103, 154] on p "Schedule an appointment now." at bounding box center [70, 151] width 115 height 8
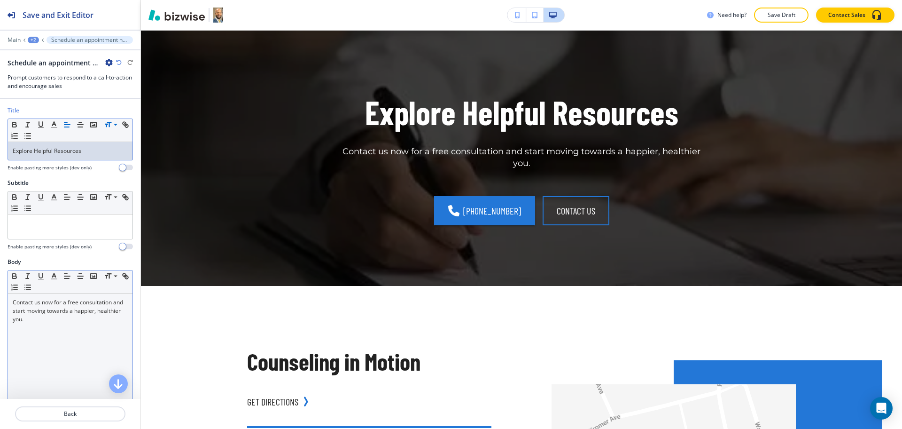
click at [98, 310] on p "Contact us now for a free consultation and start moving towards a happier, heal…" at bounding box center [70, 310] width 115 height 25
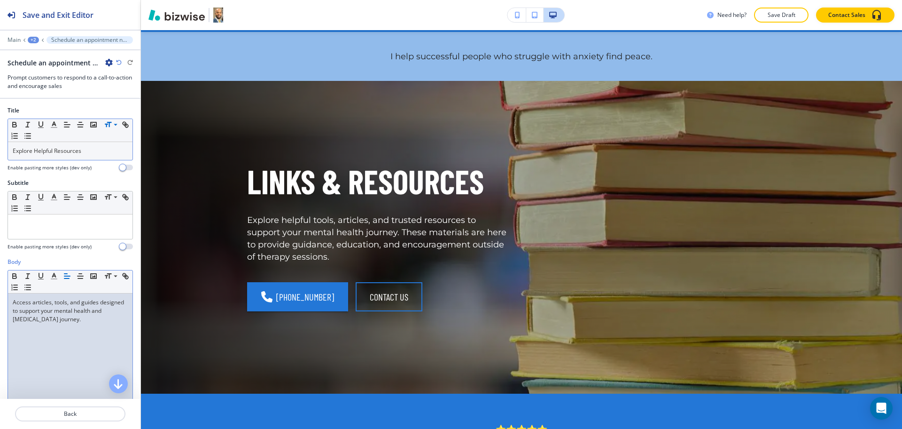
scroll to position [0, 0]
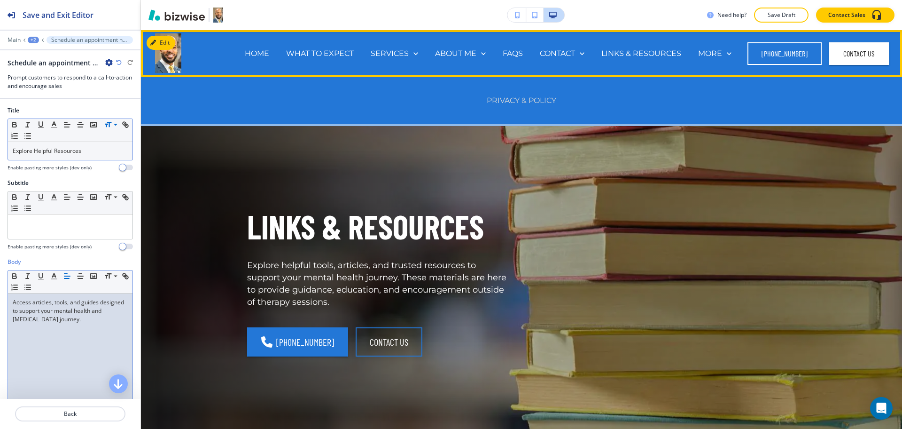
click at [528, 101] on p "PRIVACY & POLICY" at bounding box center [522, 100] width 70 height 11
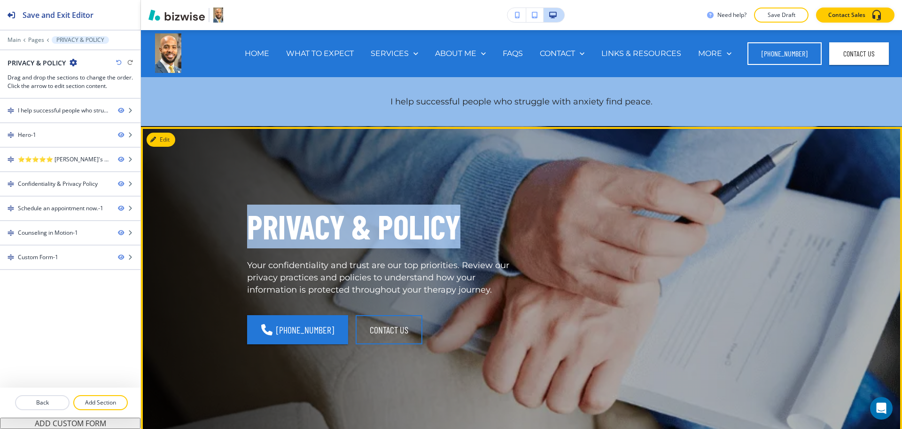
drag, startPoint x: 446, startPoint y: 232, endPoint x: 234, endPoint y: 226, distance: 212.5
click at [234, 226] on div "PRIVACY & POLICY Your confidentiality and trust are our top priorities. Review …" at bounding box center [368, 271] width 286 height 179
copy p "PRIVACY & POLICY"
click at [172, 134] on button "Edit" at bounding box center [161, 140] width 29 height 14
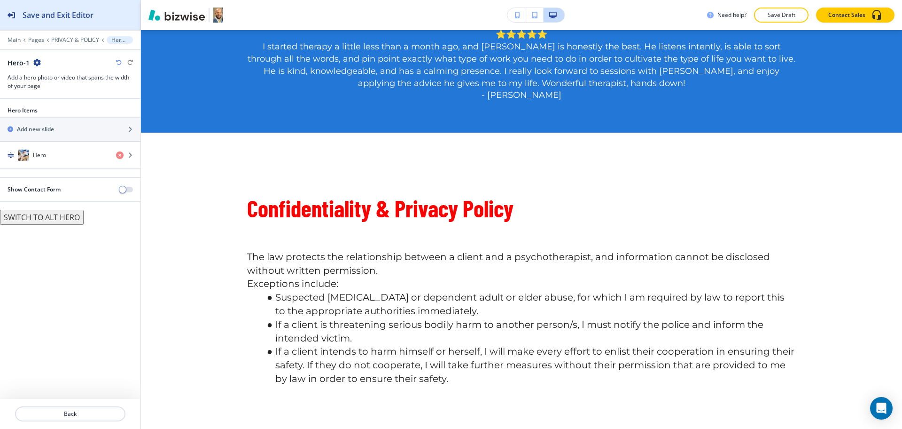
scroll to position [440, 0]
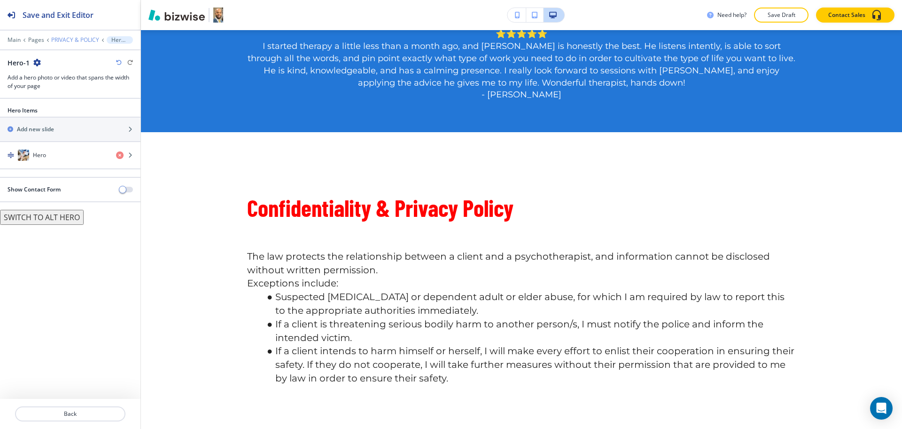
click at [72, 41] on p "PRIVACY & POLICY" at bounding box center [75, 40] width 48 height 7
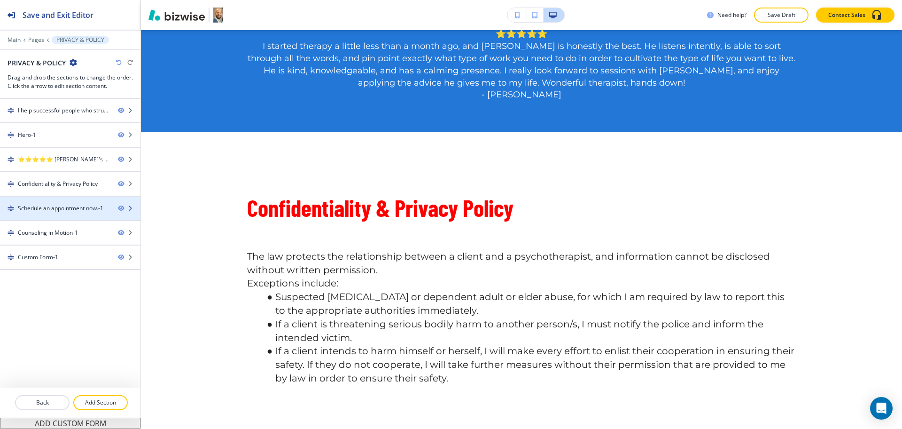
click at [50, 212] on div at bounding box center [70, 216] width 141 height 8
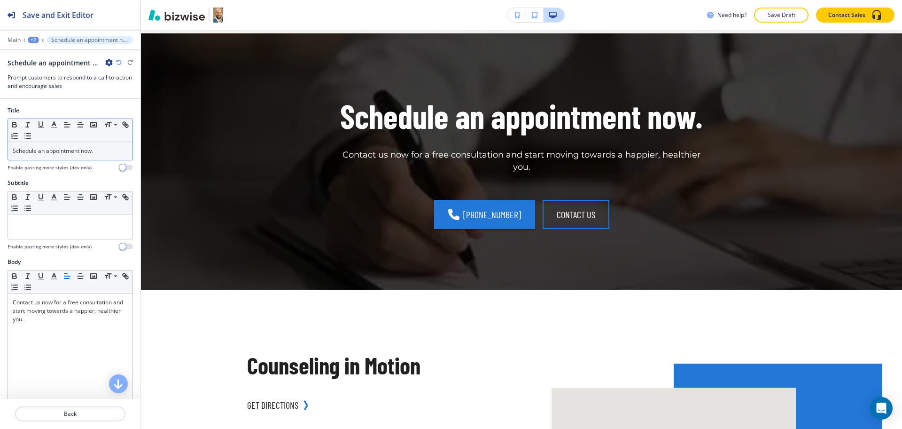
scroll to position [874, 0]
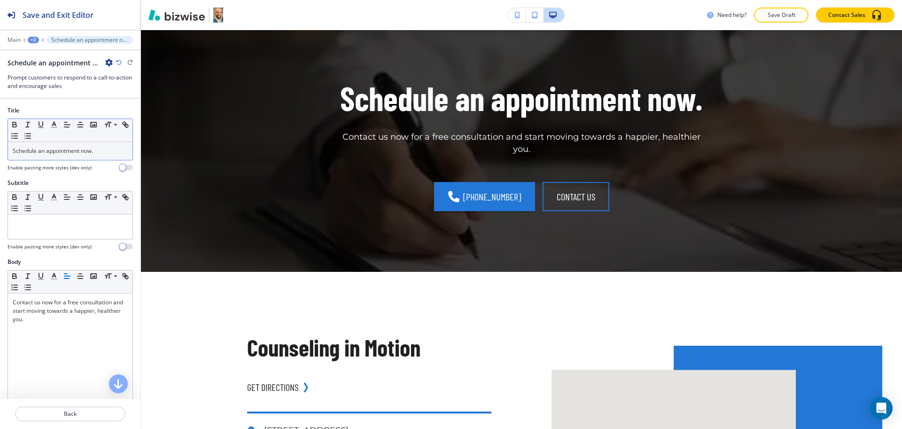
click at [89, 155] on p "Schedule an appointment now." at bounding box center [70, 151] width 115 height 8
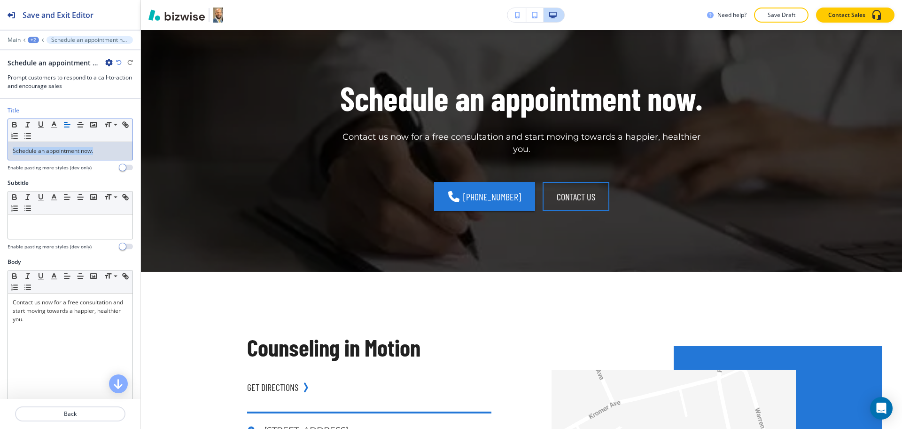
paste div
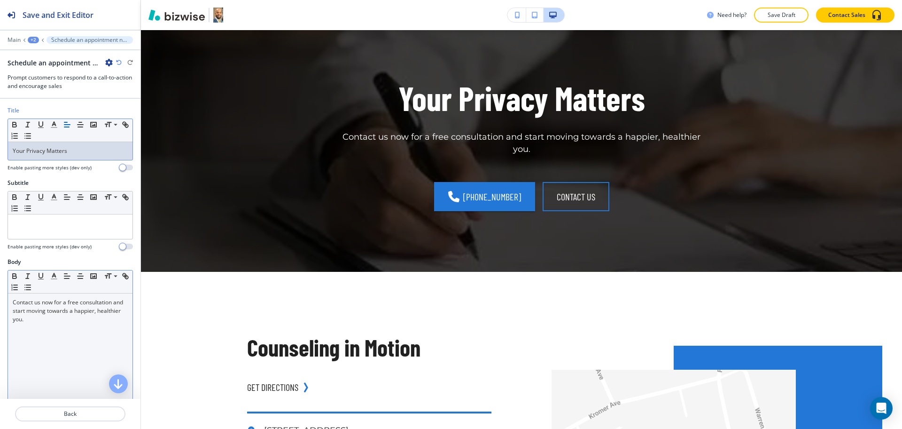
click at [65, 321] on p "Contact us now for a free consultation and start moving towards a happier, heal…" at bounding box center [70, 310] width 115 height 25
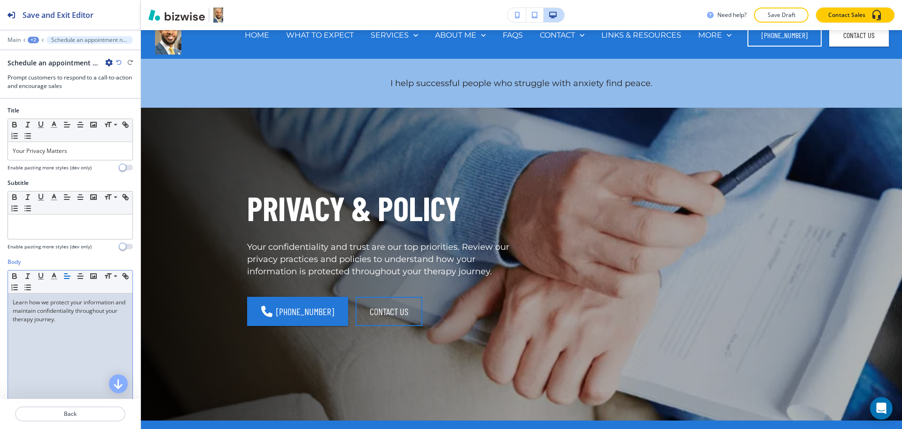
scroll to position [0, 0]
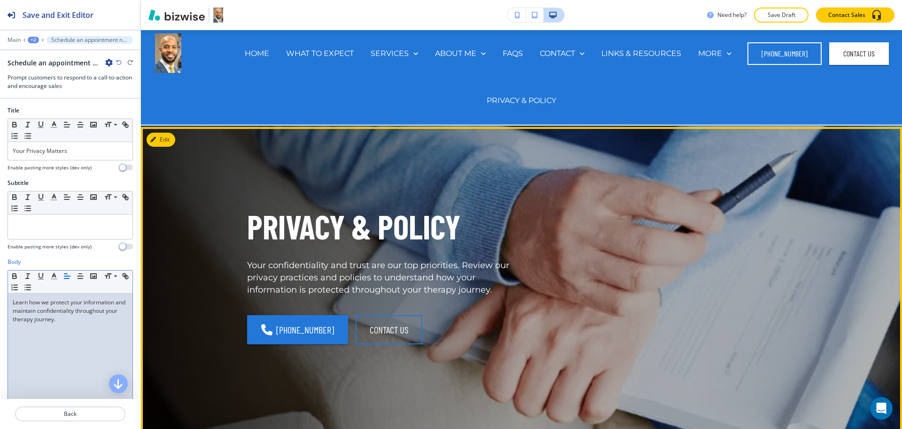
click at [677, 181] on div "PRIVACY & POLICY Your confidentiality and trust are our top priorities. Review …" at bounding box center [511, 271] width 572 height 254
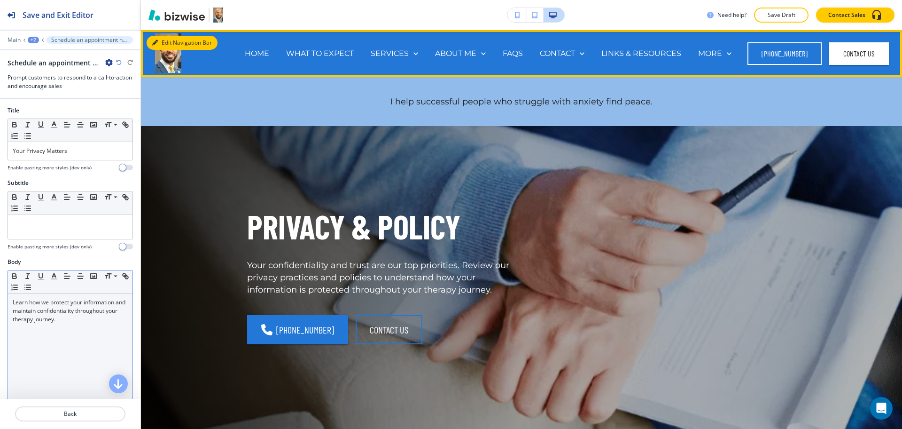
click at [165, 40] on button "Edit Navigation Bar" at bounding box center [182, 43] width 71 height 14
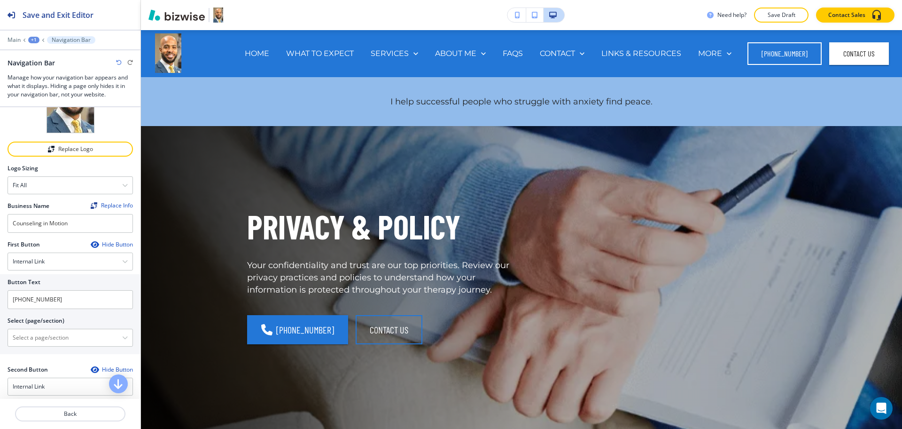
scroll to position [59, 0]
click at [62, 300] on input "[PHONE_NUMBER]" at bounding box center [70, 300] width 125 height 19
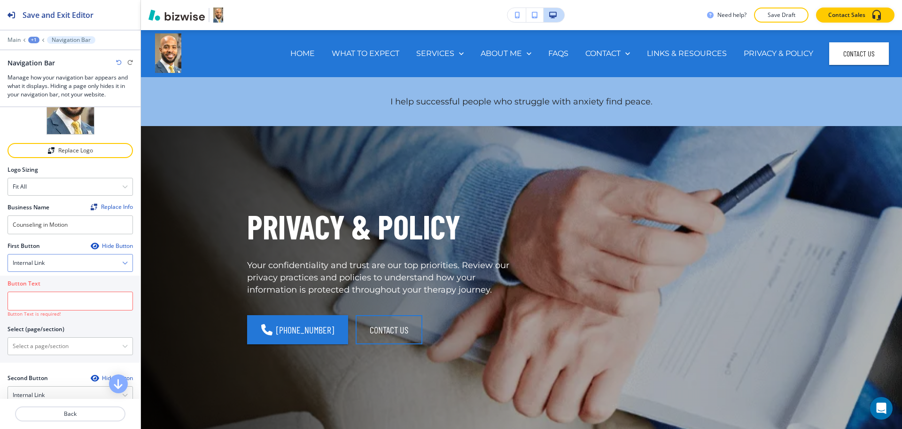
click at [50, 263] on div "Internal Link" at bounding box center [70, 262] width 125 height 17
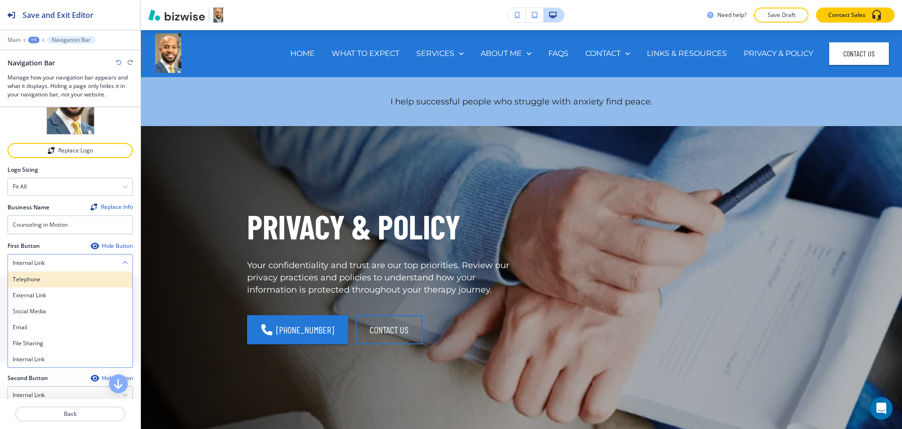
click at [51, 278] on h4 "Telephone" at bounding box center [70, 279] width 115 height 8
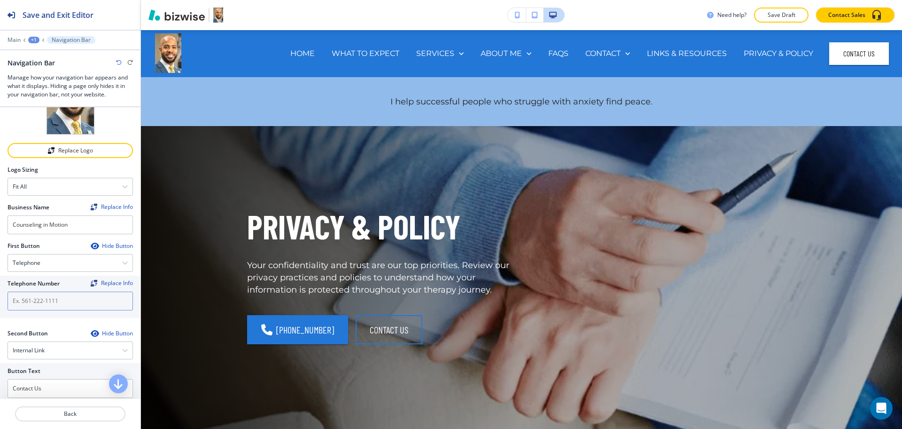
click at [60, 303] on input "text" at bounding box center [70, 300] width 125 height 19
paste input "[PHONE_NUMBER]"
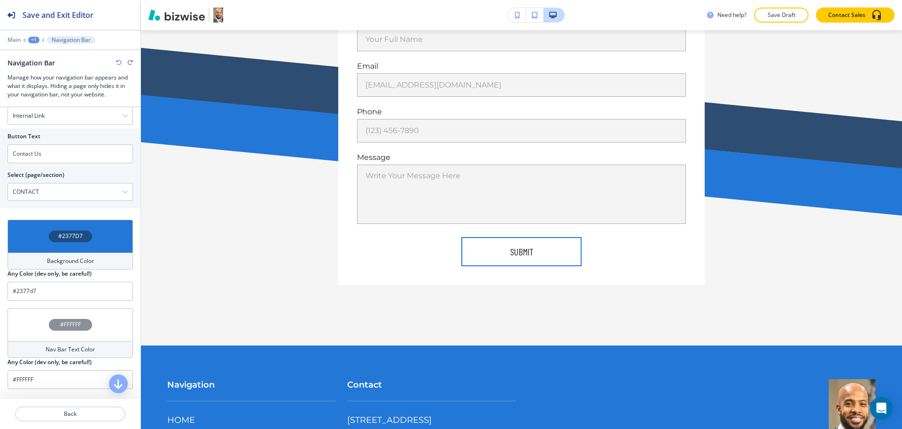
scroll to position [1767, 0]
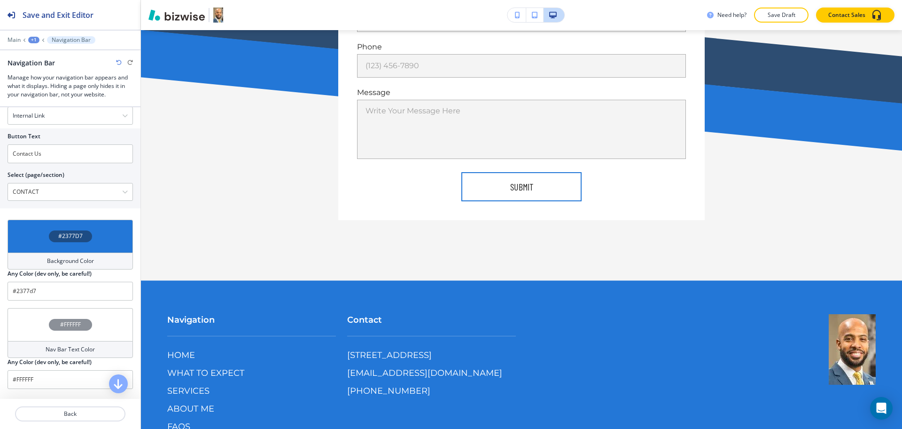
type input "[PHONE_NUMBER]"
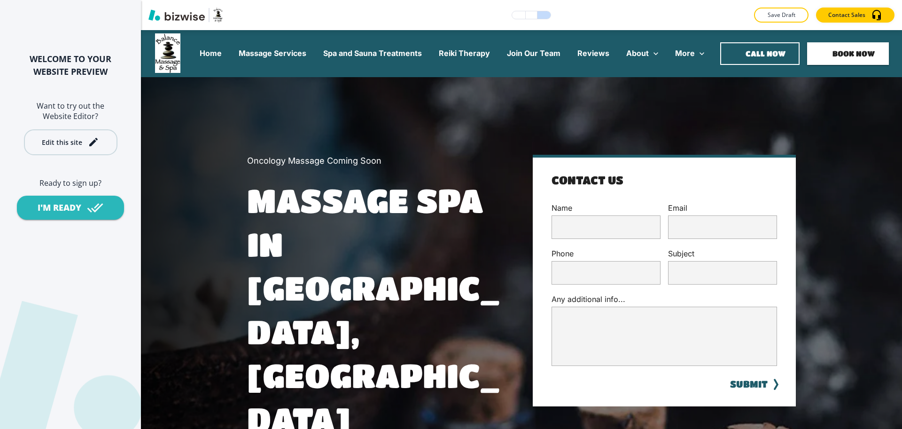
click at [73, 143] on div "Edit this site" at bounding box center [62, 142] width 40 height 7
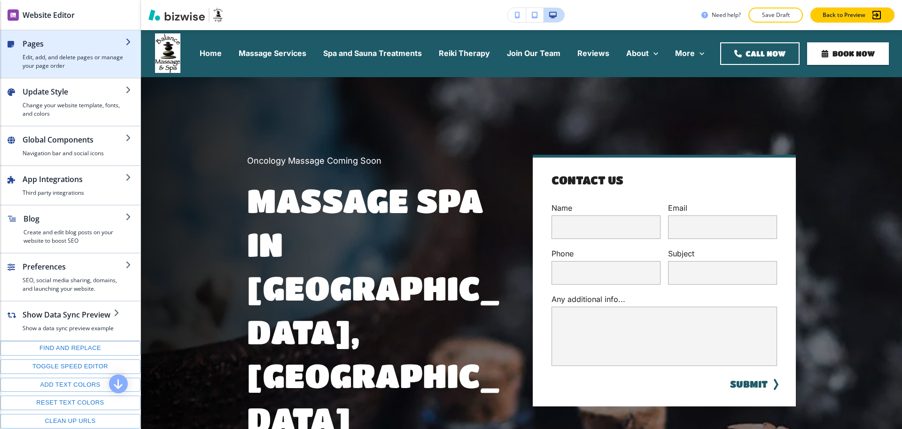
click at [79, 63] on h4 "Edit, add, and delete pages or manage your page order" at bounding box center [74, 61] width 103 height 17
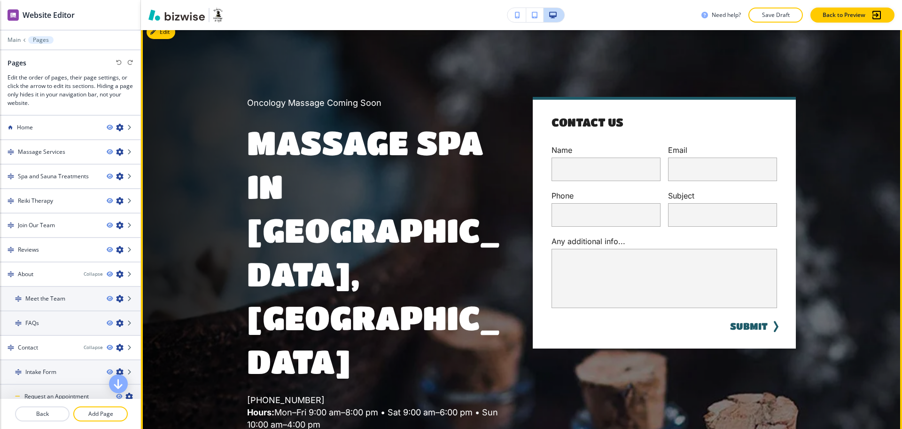
scroll to position [57, 0]
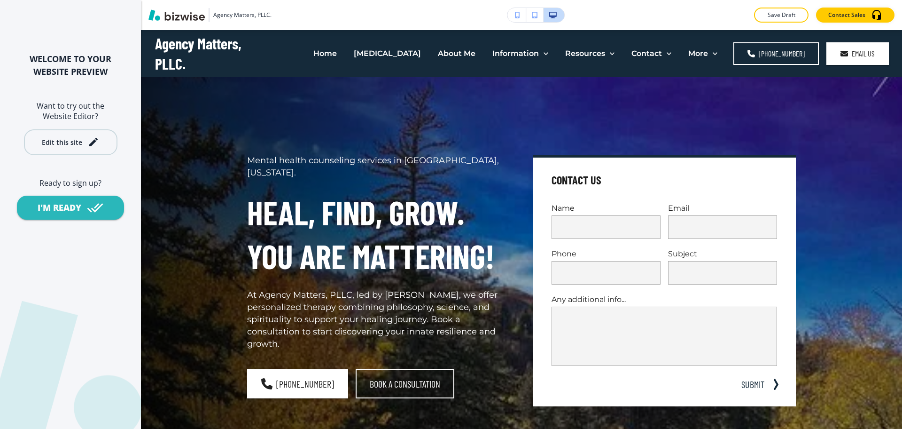
click at [100, 133] on button "Edit this site" at bounding box center [71, 142] width 94 height 26
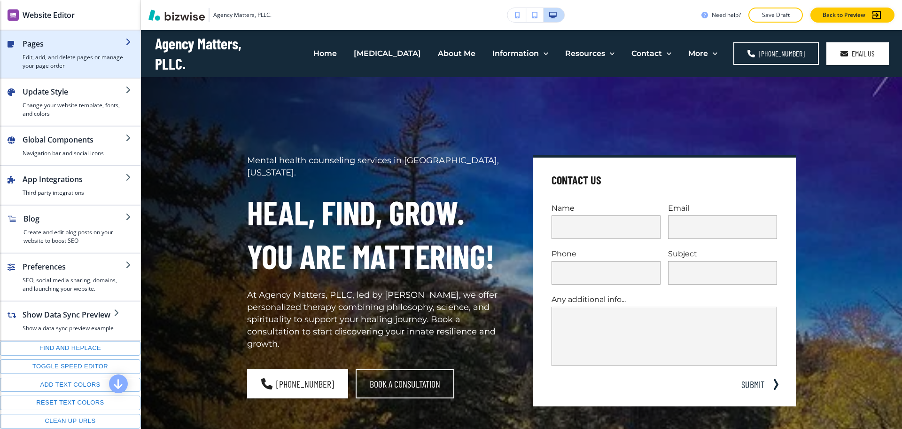
click at [81, 60] on h4 "Edit, add, and delete pages or manage your page order" at bounding box center [74, 61] width 103 height 17
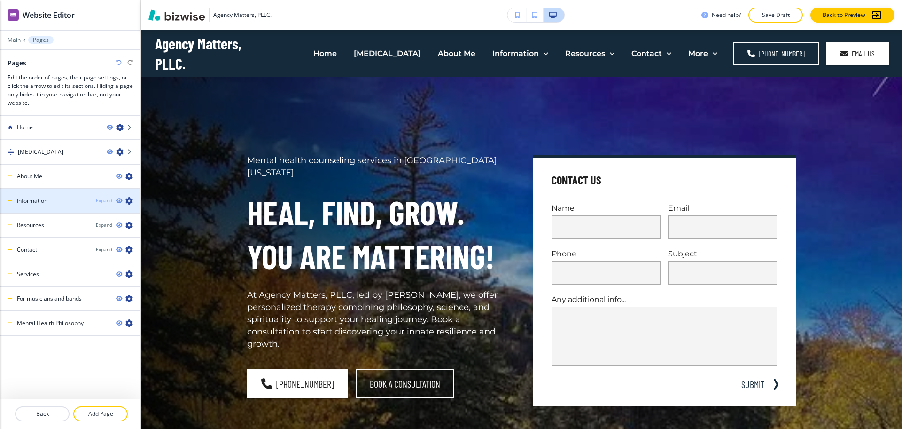
click at [106, 198] on div "Expand" at bounding box center [104, 200] width 16 height 7
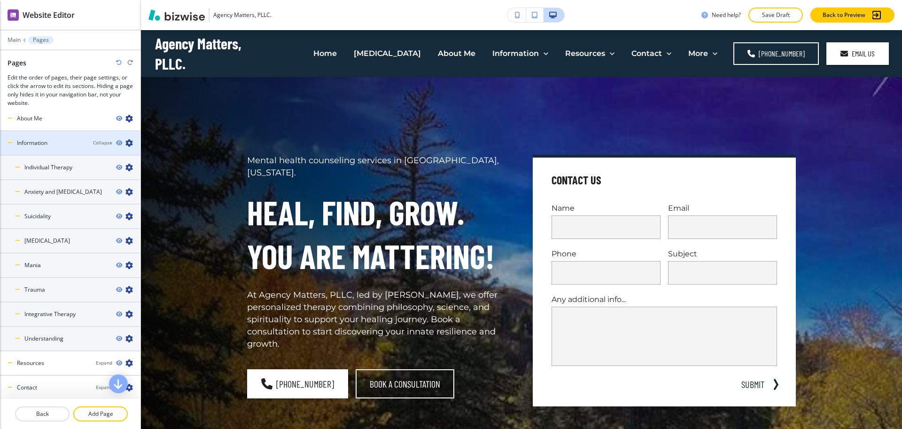
scroll to position [58, 0]
click at [95, 141] on div "Collapse" at bounding box center [102, 142] width 19 height 7
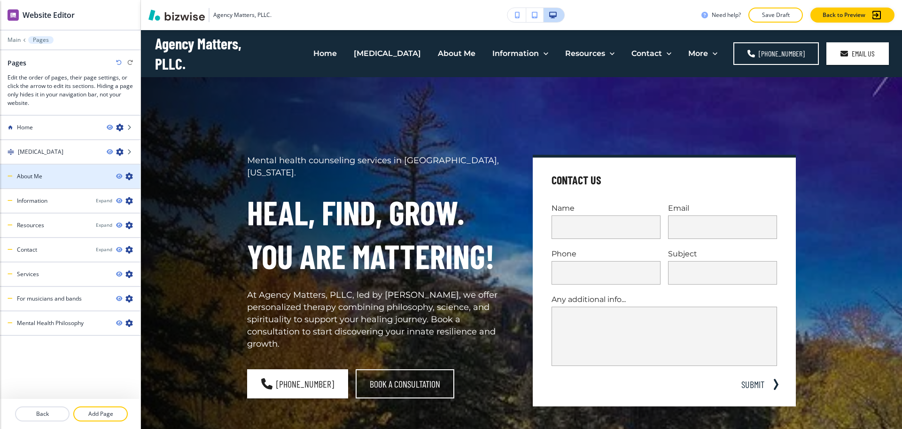
scroll to position [0, 0]
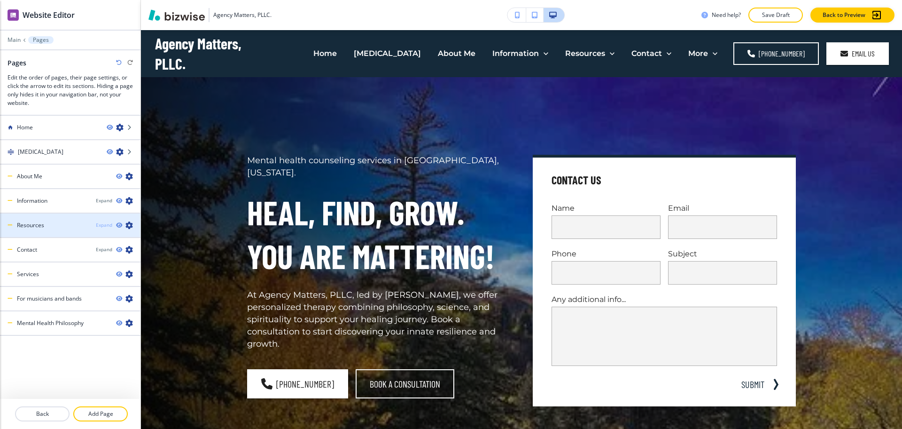
click at [102, 227] on div "Expand" at bounding box center [104, 224] width 16 height 7
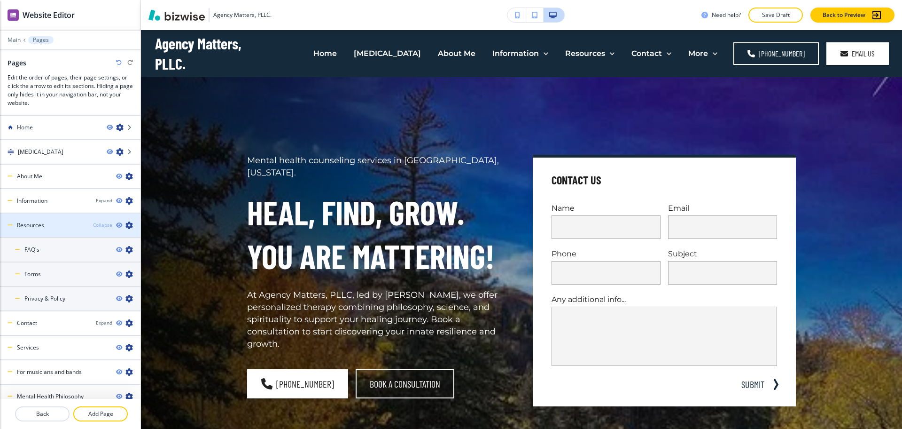
click at [98, 225] on div "Collapse" at bounding box center [102, 224] width 19 height 7
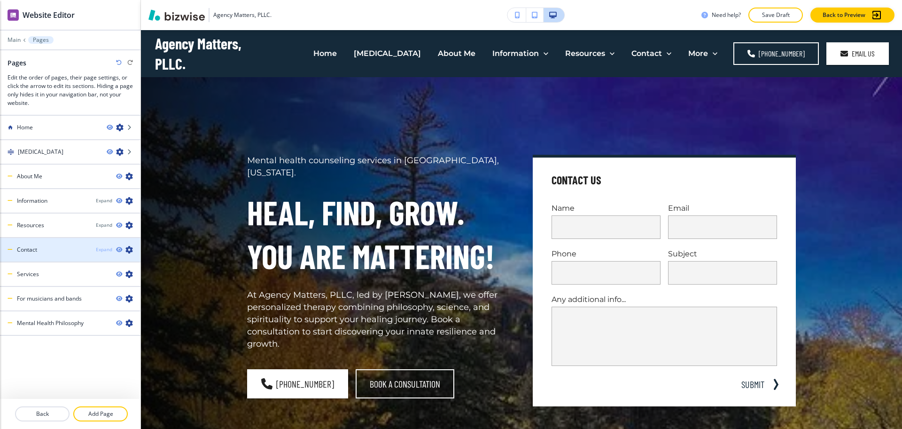
click at [102, 251] on div "Expand" at bounding box center [104, 249] width 16 height 7
click at [97, 248] on div "Collapse" at bounding box center [102, 249] width 19 height 7
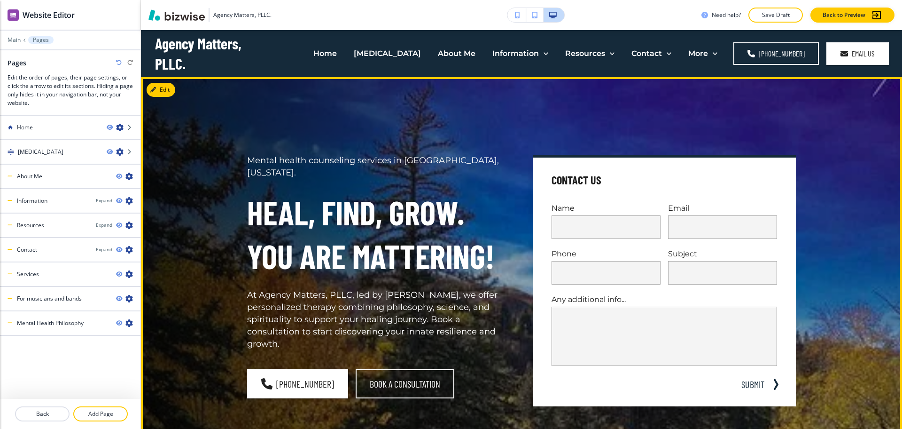
click at [351, 219] on h1 "Heal, Find, Grow. You are mattering!" at bounding box center [378, 233] width 263 height 87
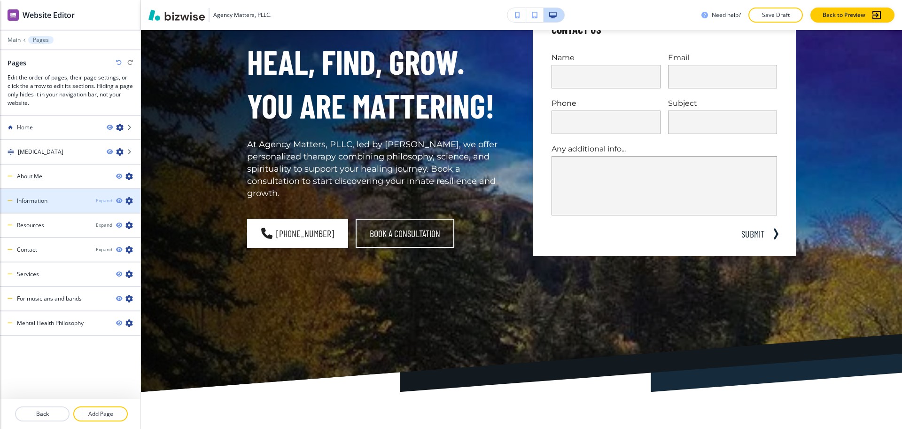
click at [108, 201] on div "Expand" at bounding box center [104, 200] width 16 height 7
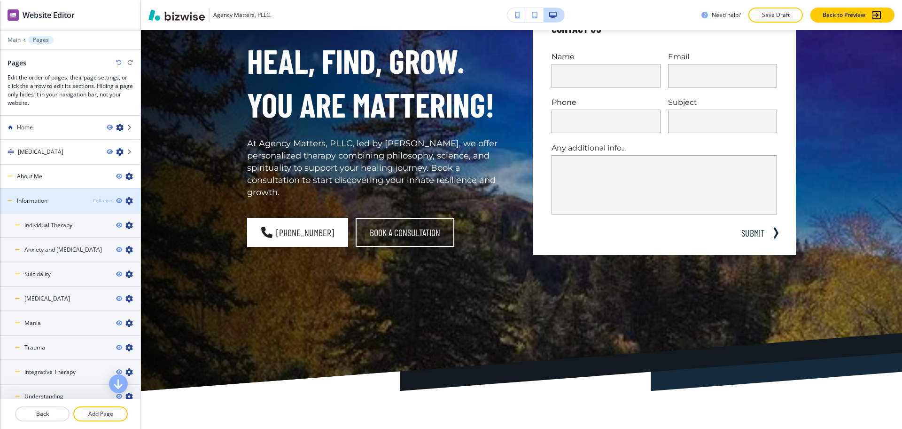
scroll to position [152, 0]
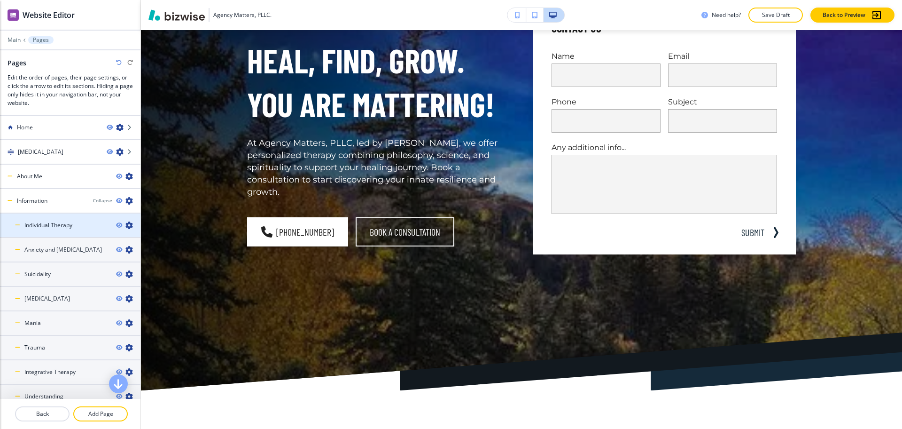
click at [44, 230] on div at bounding box center [70, 233] width 141 height 8
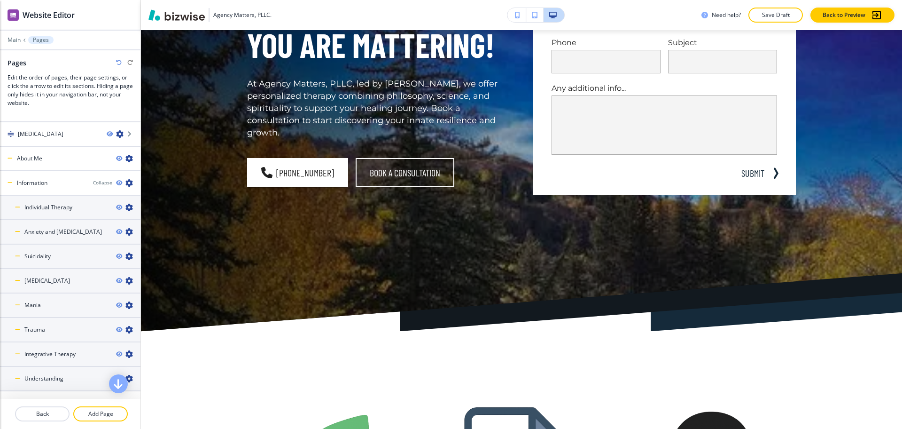
scroll to position [0, 0]
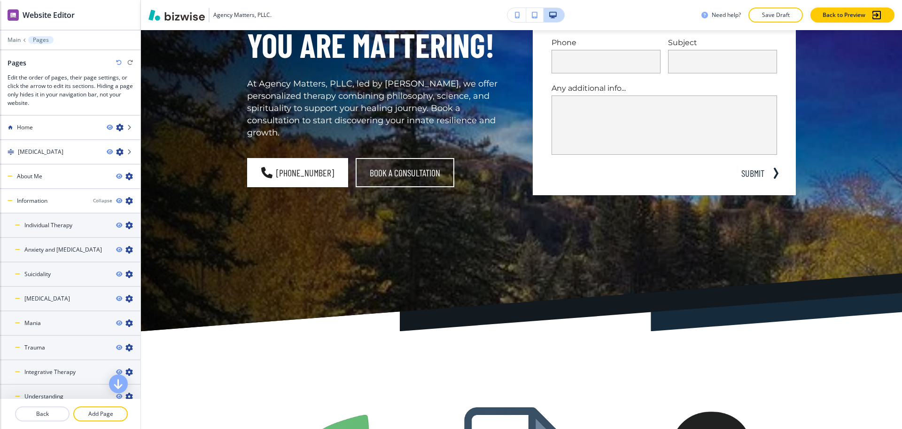
click at [98, 201] on div "Collapse" at bounding box center [102, 200] width 19 height 7
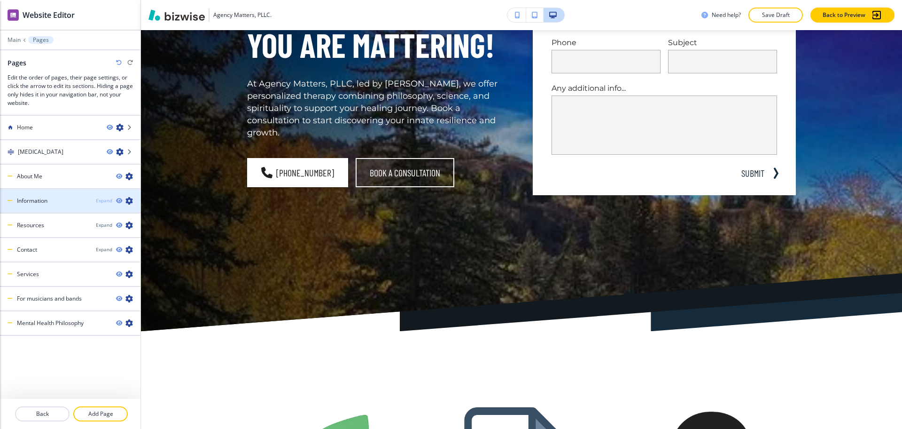
click at [100, 201] on div "Expand" at bounding box center [104, 200] width 16 height 7
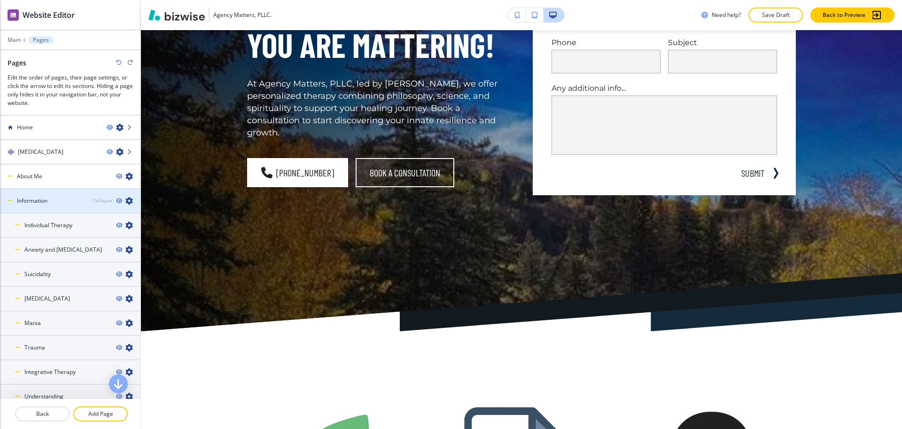
click at [95, 198] on div "Collapse" at bounding box center [102, 200] width 19 height 7
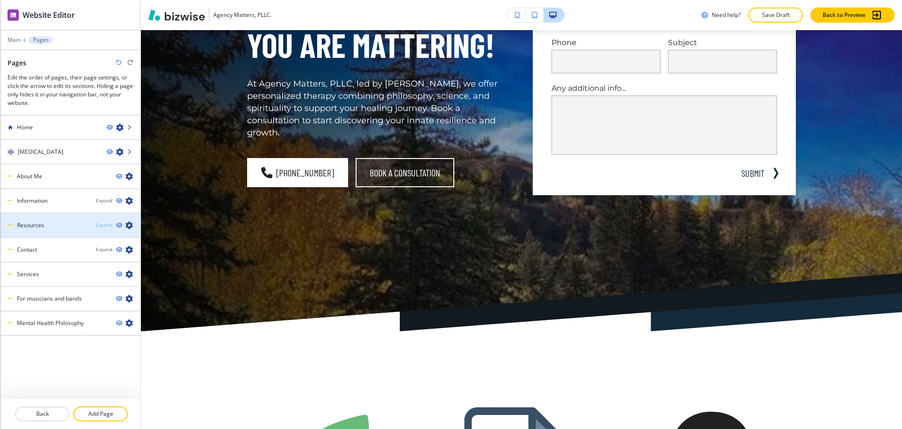
click at [103, 225] on div "Expand" at bounding box center [104, 224] width 16 height 7
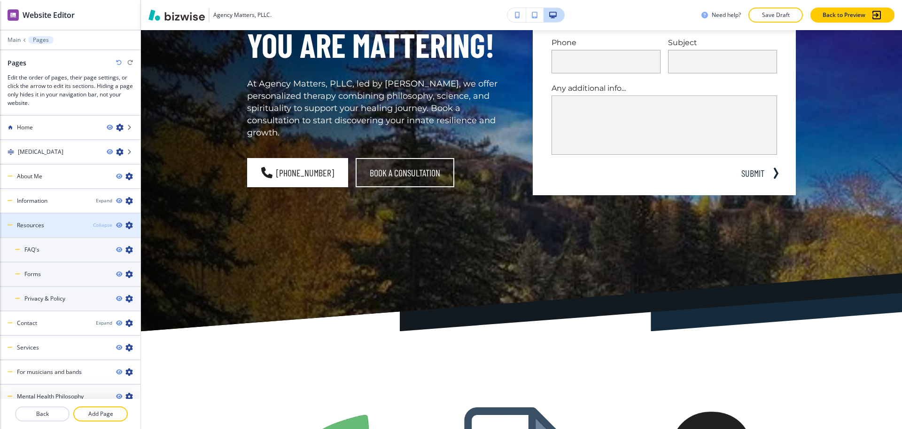
click at [94, 223] on div "Collapse" at bounding box center [102, 224] width 19 height 7
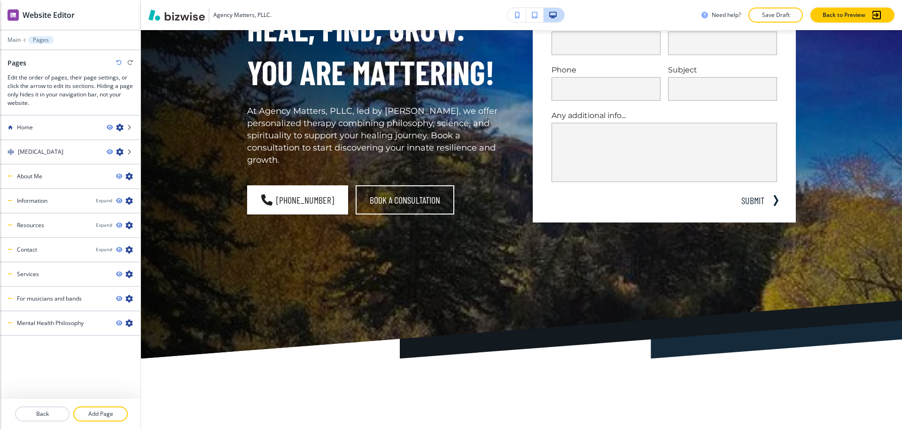
scroll to position [62, 0]
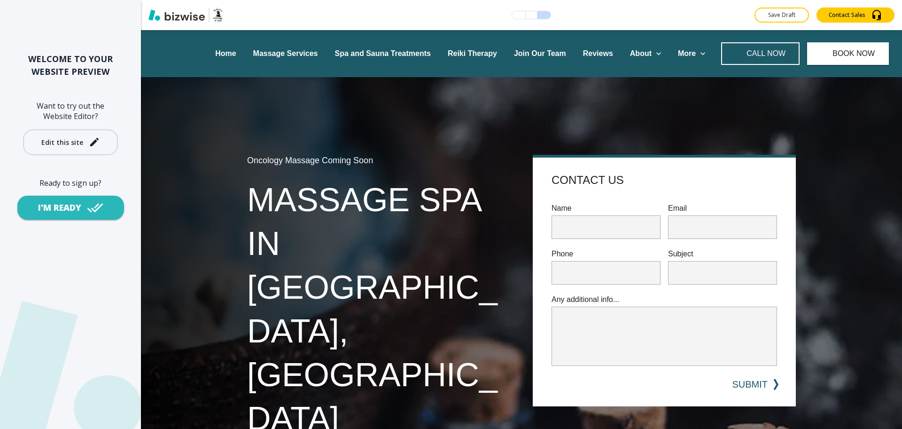
click at [82, 145] on div "Edit this site" at bounding box center [70, 141] width 59 height 11
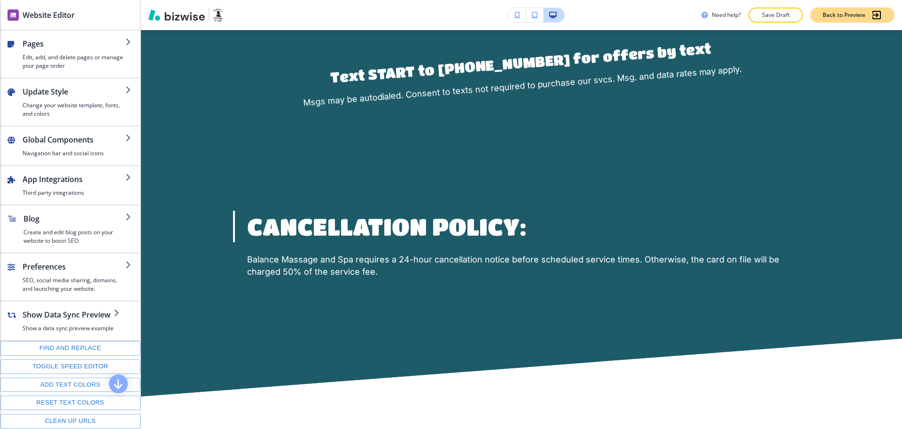
scroll to position [628, 0]
